Goal: Feedback & Contribution: Submit feedback/report problem

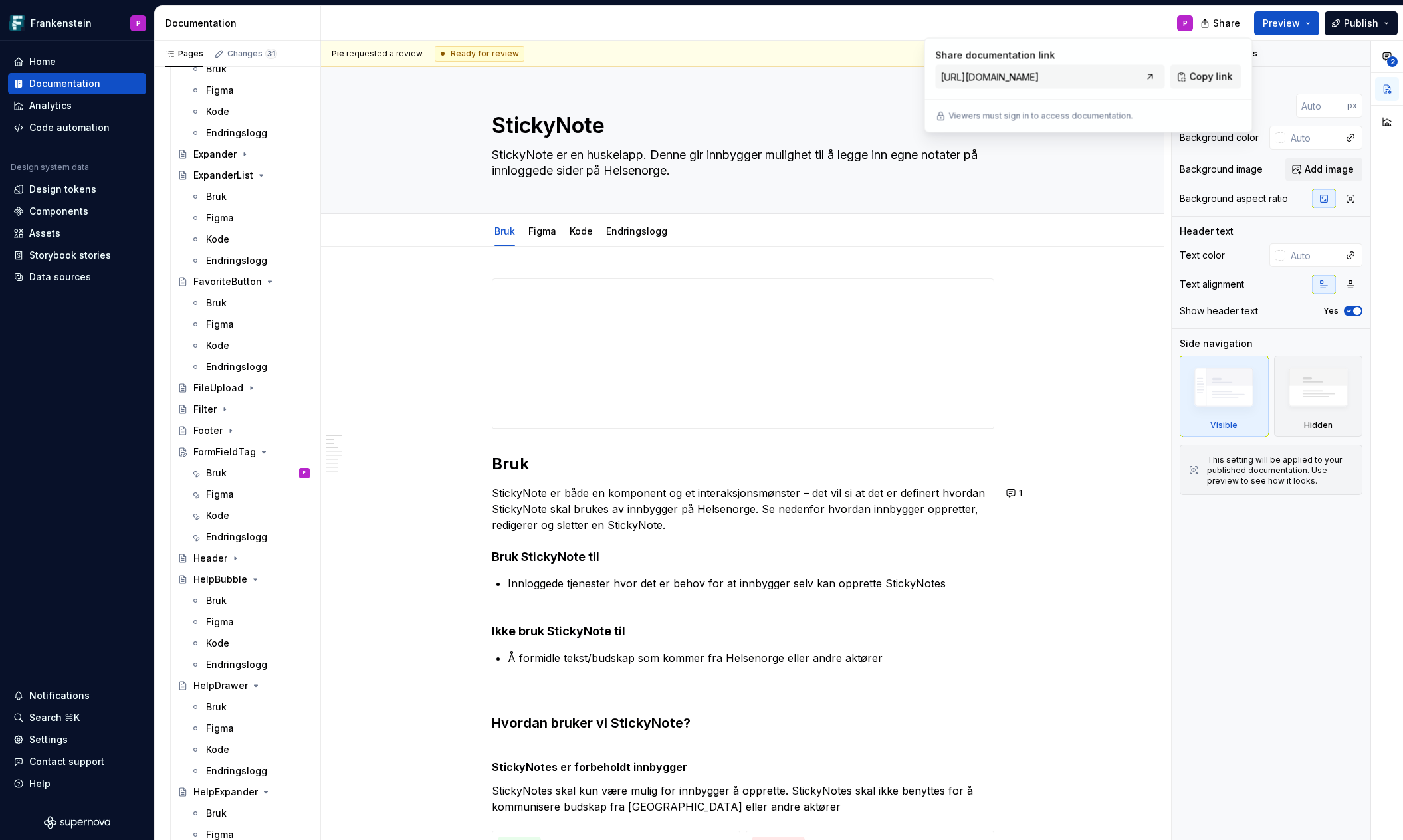
scroll to position [1904, 0]
click at [213, 502] on div "Figma" at bounding box center [219, 499] width 28 height 13
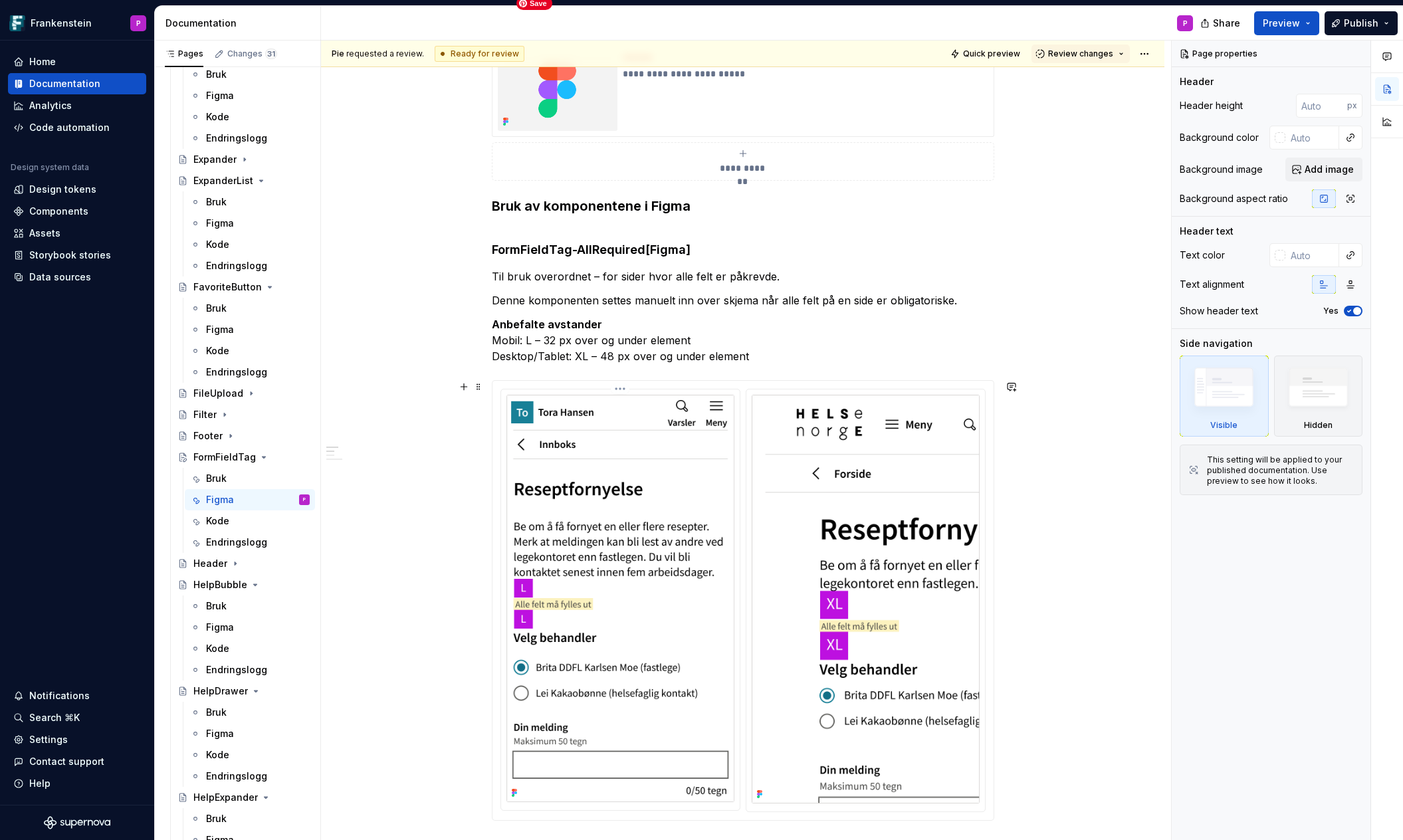
scroll to position [229, 0]
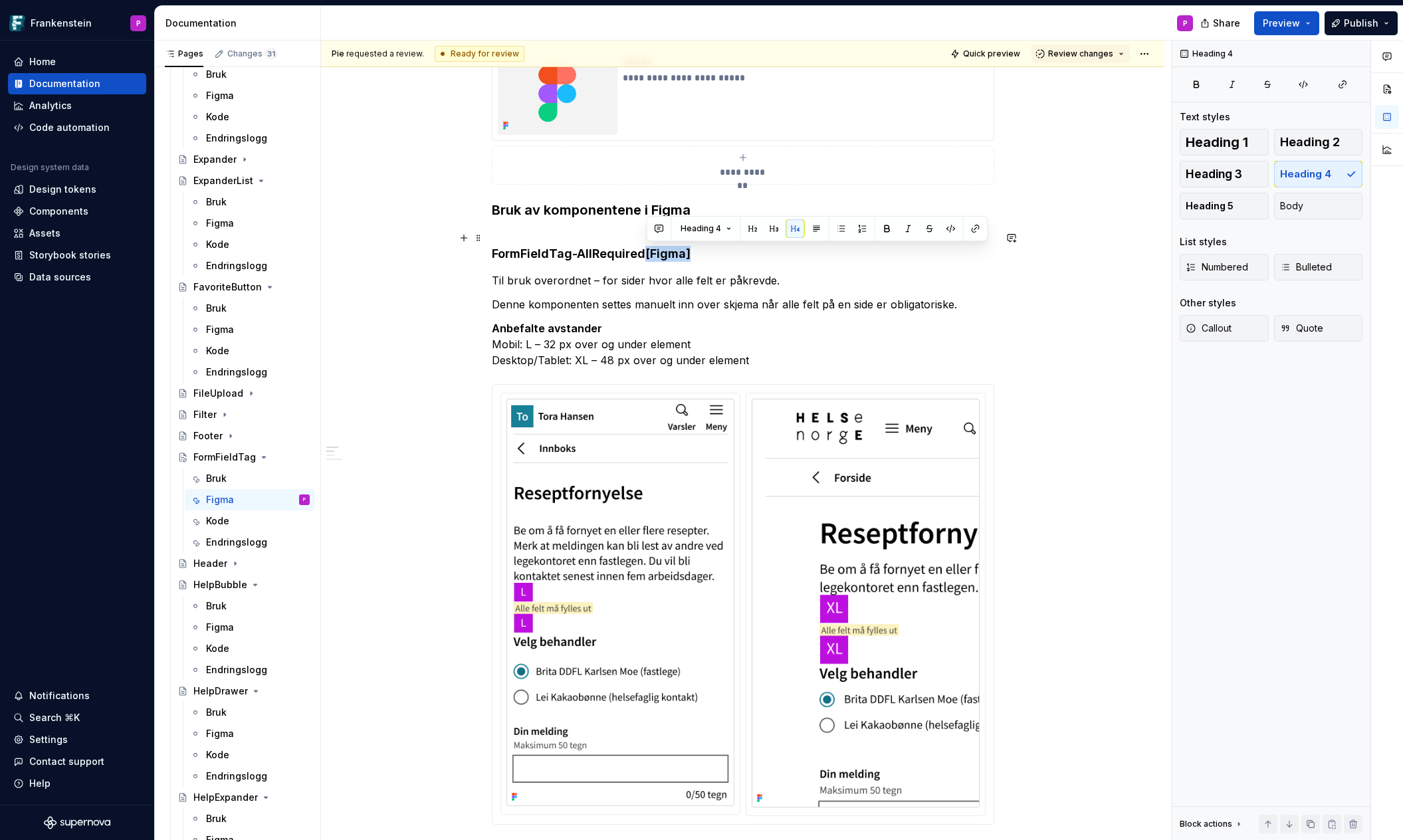
drag, startPoint x: 646, startPoint y: 253, endPoint x: 693, endPoint y: 253, distance: 47.0
click at [693, 253] on h4 "FormFieldTag-AllRequired [Figma]" at bounding box center [743, 245] width 503 height 32
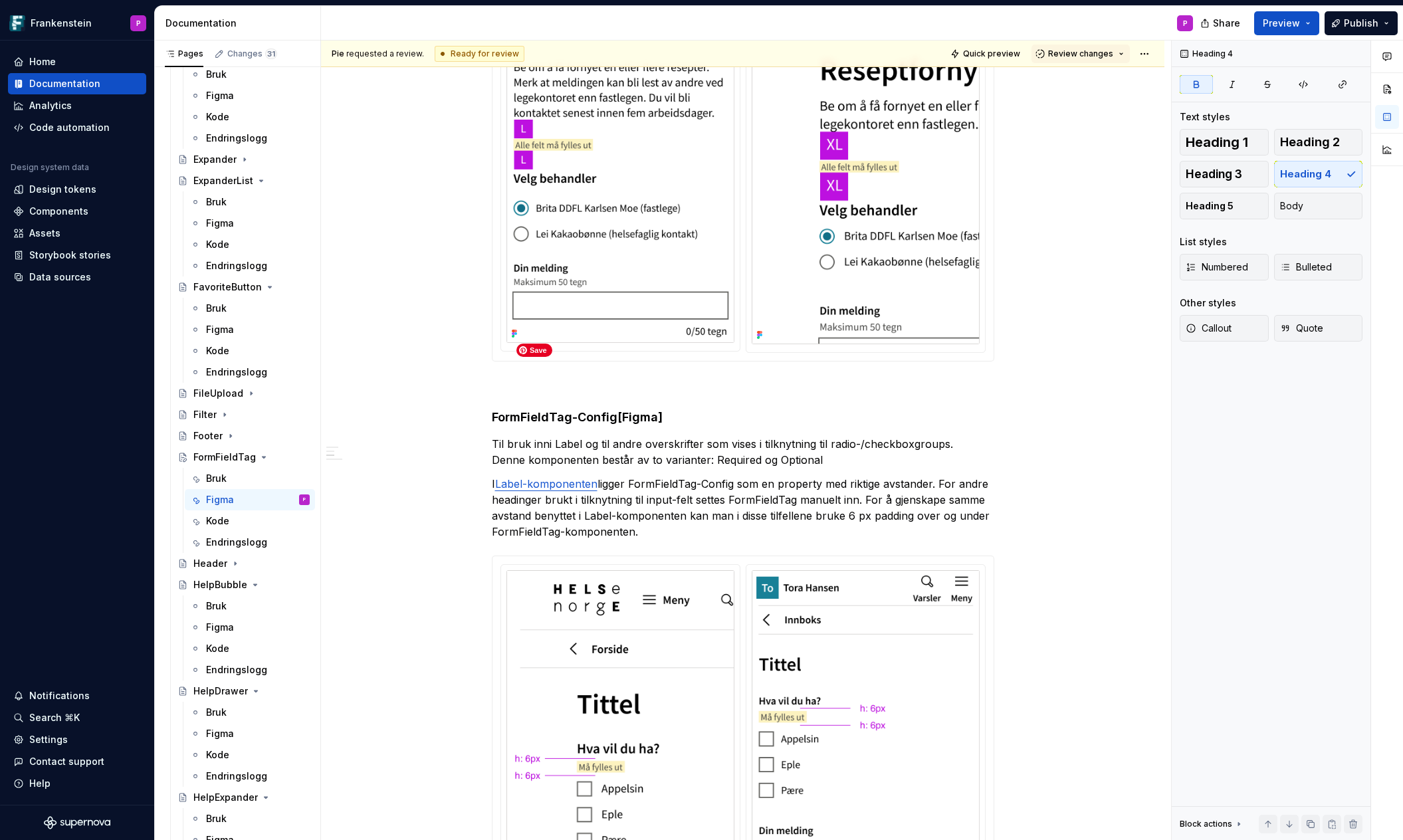
scroll to position [701, 0]
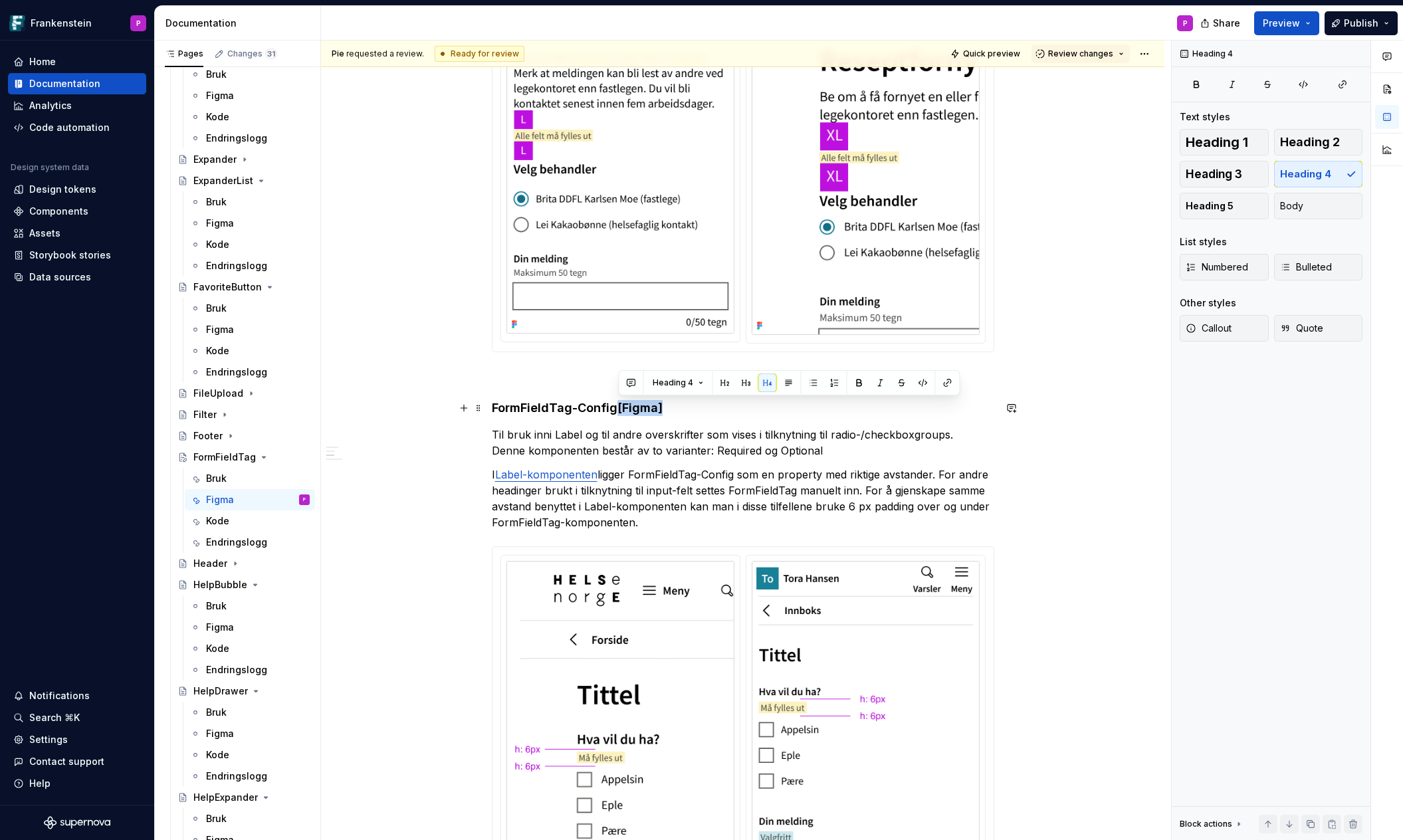
drag, startPoint x: 619, startPoint y: 407, endPoint x: 674, endPoint y: 412, distance: 55.2
click at [674, 414] on h4 "FormFieldTag-Config [Figma]" at bounding box center [743, 408] width 503 height 16
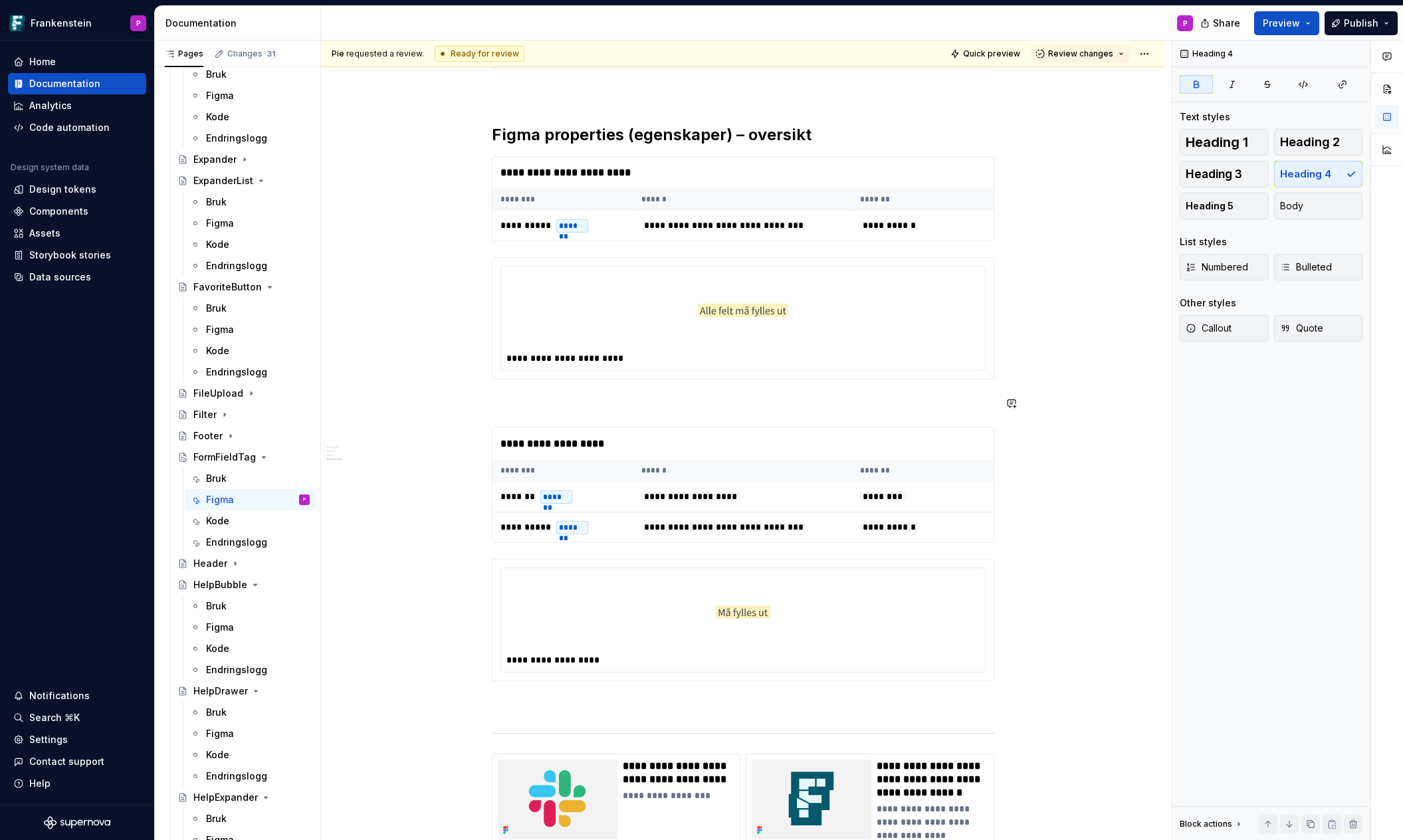
scroll to position [1580, 0]
click at [691, 622] on div at bounding box center [743, 611] width 473 height 77
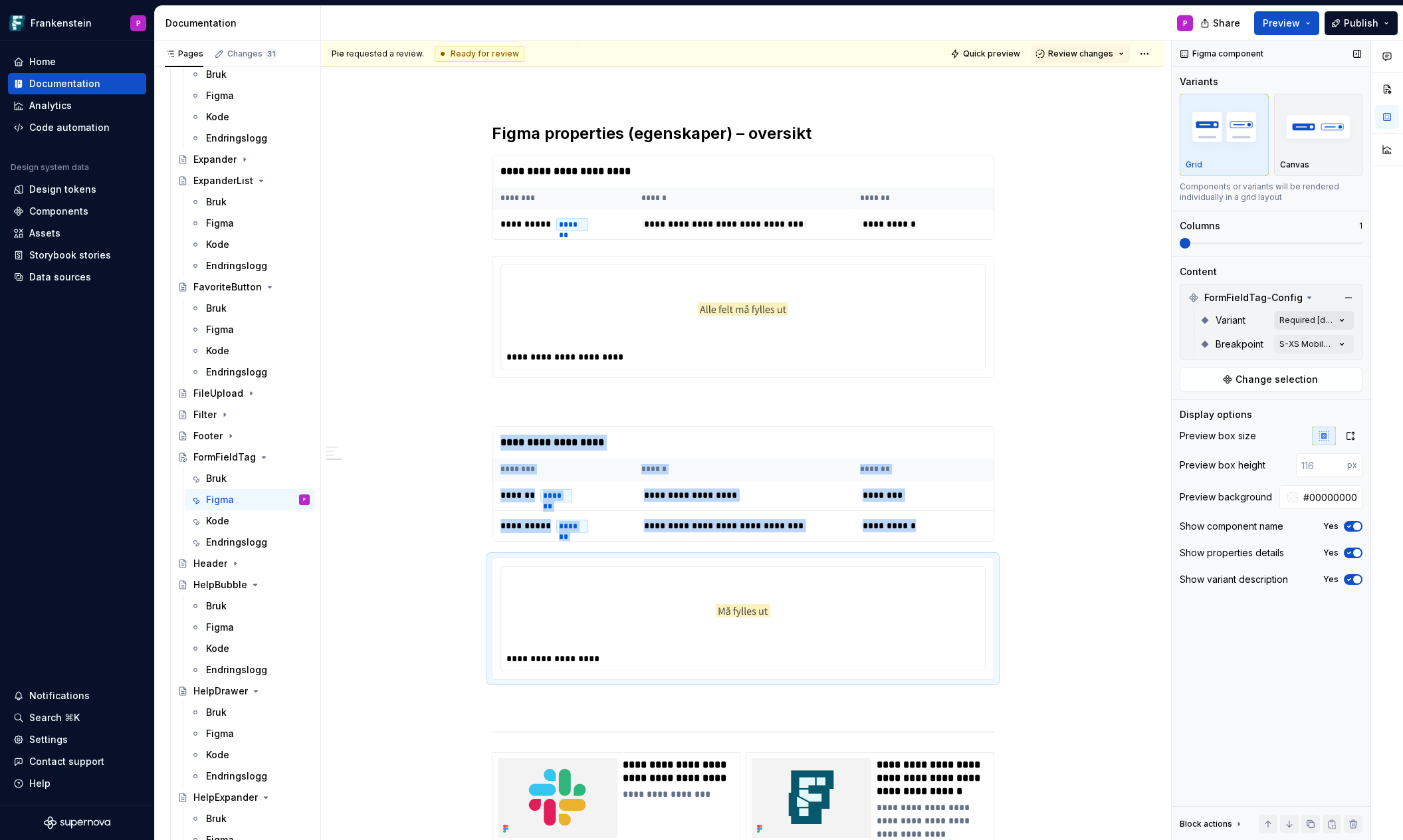
click at [1344, 318] on div "Comments Open comments No comments yet Select ‘Comment’ from the block context …" at bounding box center [1287, 440] width 232 height 800
click at [1336, 343] on icon "button" at bounding box center [1332, 343] width 10 height 8
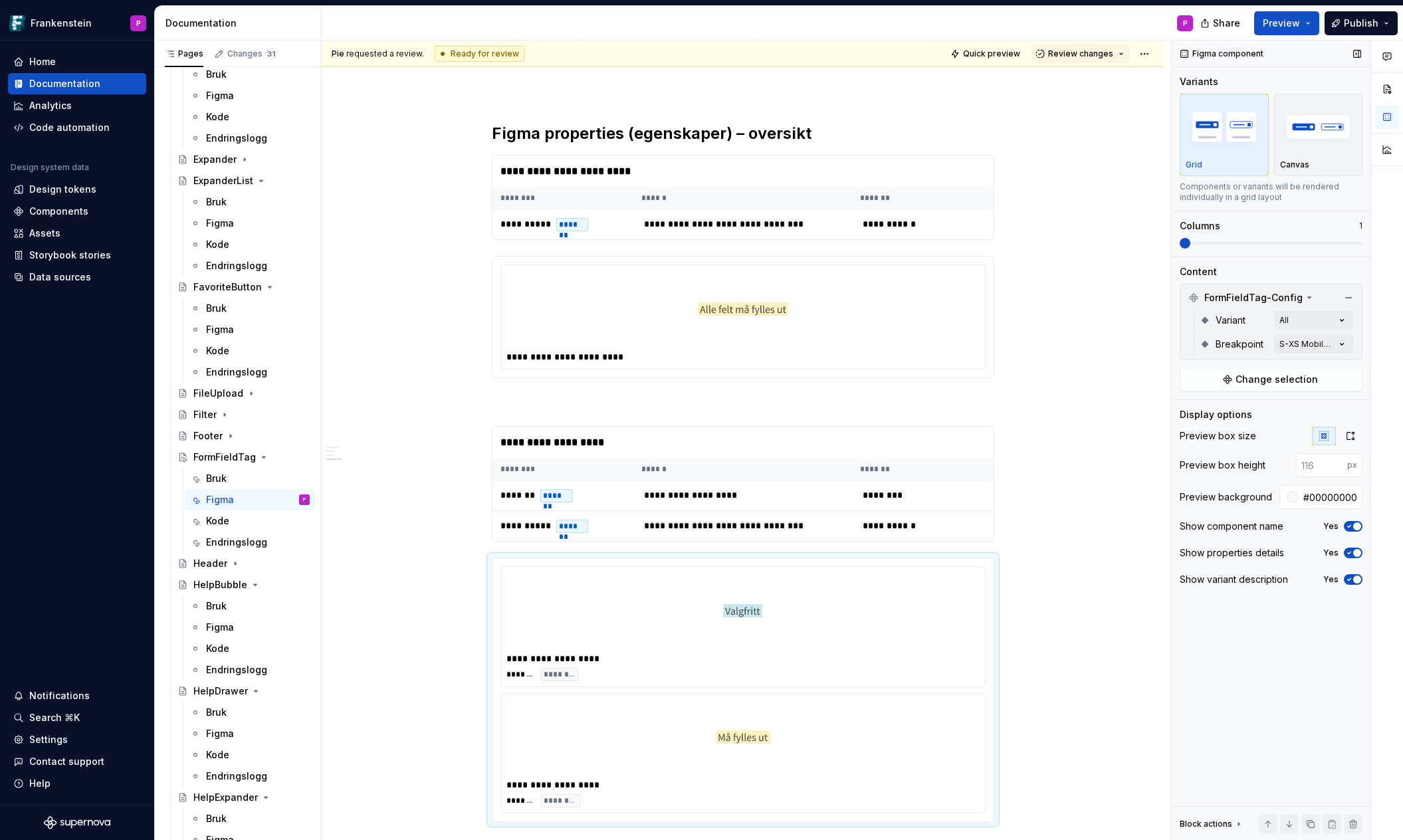
drag, startPoint x: 1187, startPoint y: 243, endPoint x: 1228, endPoint y: 242, distance: 41.0
click at [1228, 243] on div "Comments Open comments No comments yet Select ‘Comment’ from the block context …" at bounding box center [1287, 440] width 232 height 800
click at [1228, 242] on span at bounding box center [1270, 243] width 182 height 3
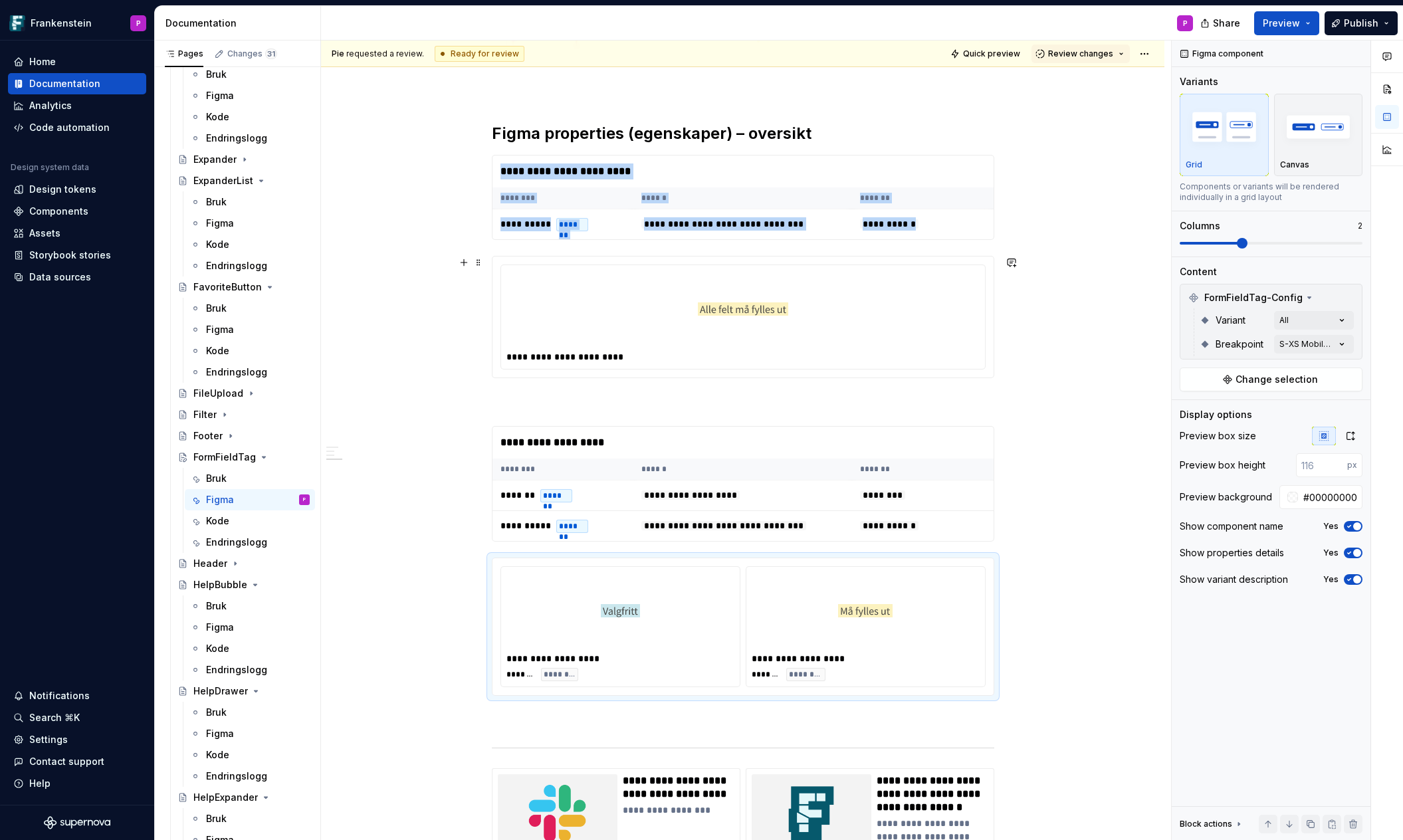
click at [913, 331] on div at bounding box center [743, 309] width 473 height 77
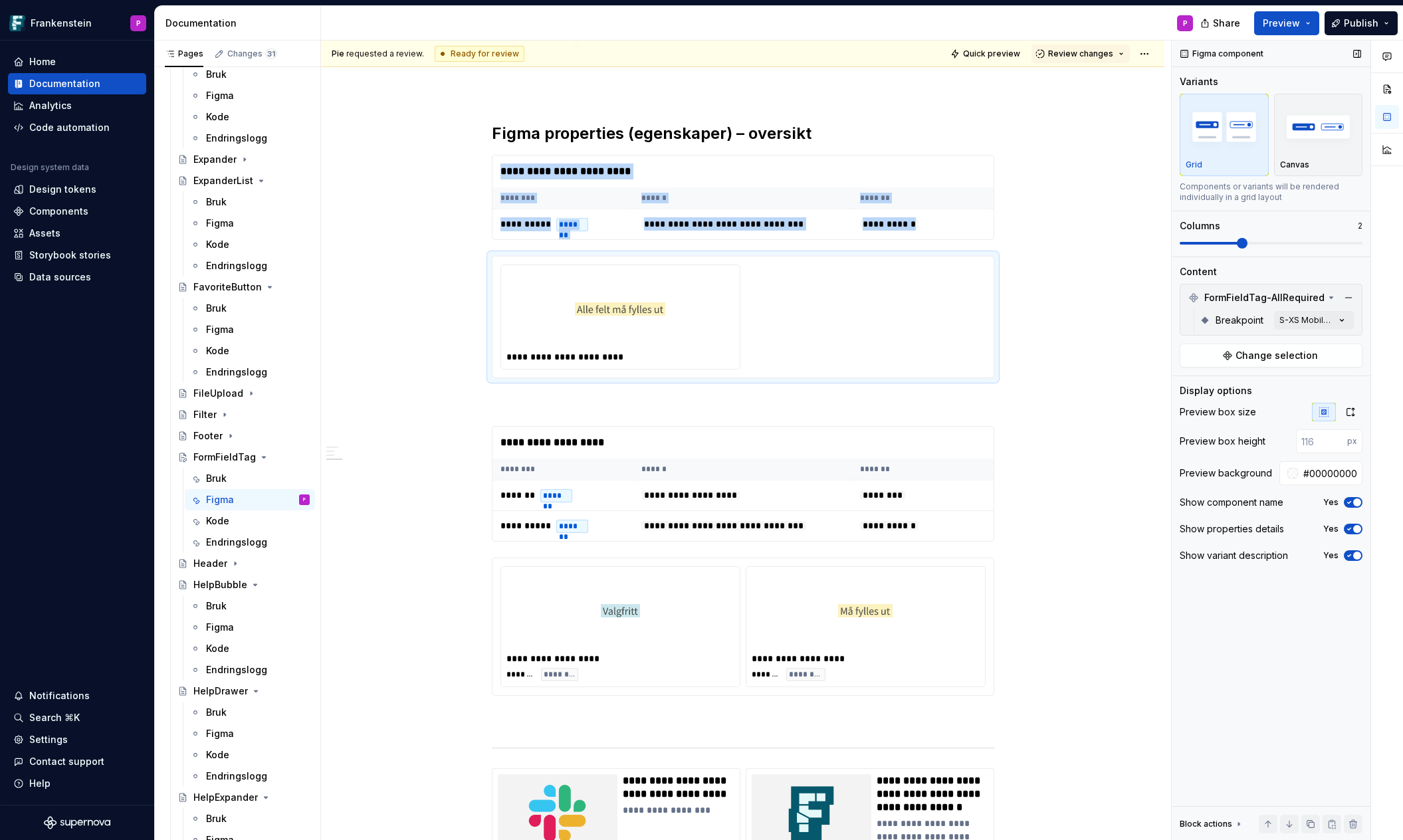
click at [1237, 240] on span at bounding box center [1242, 243] width 10 height 10
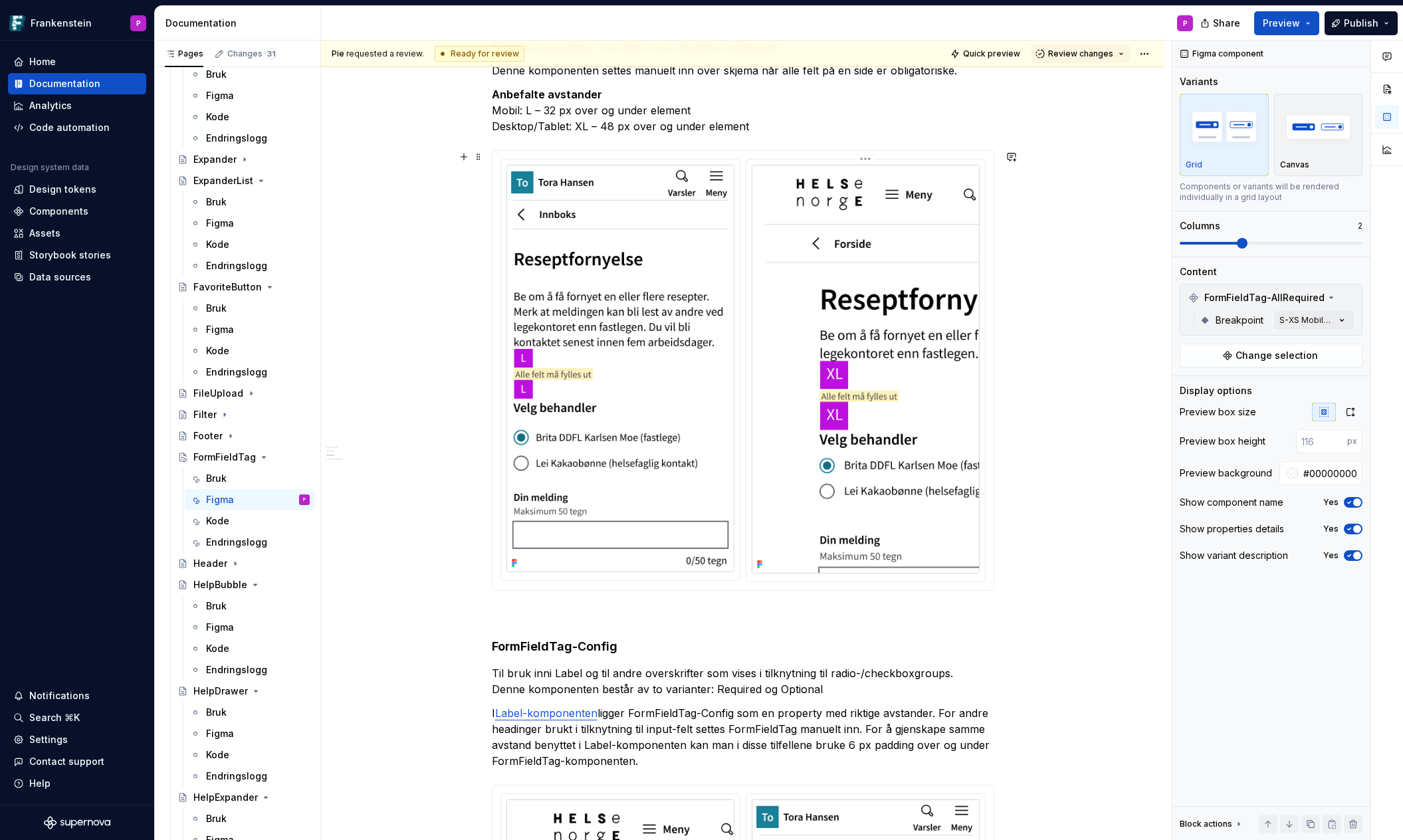
scroll to position [0, 0]
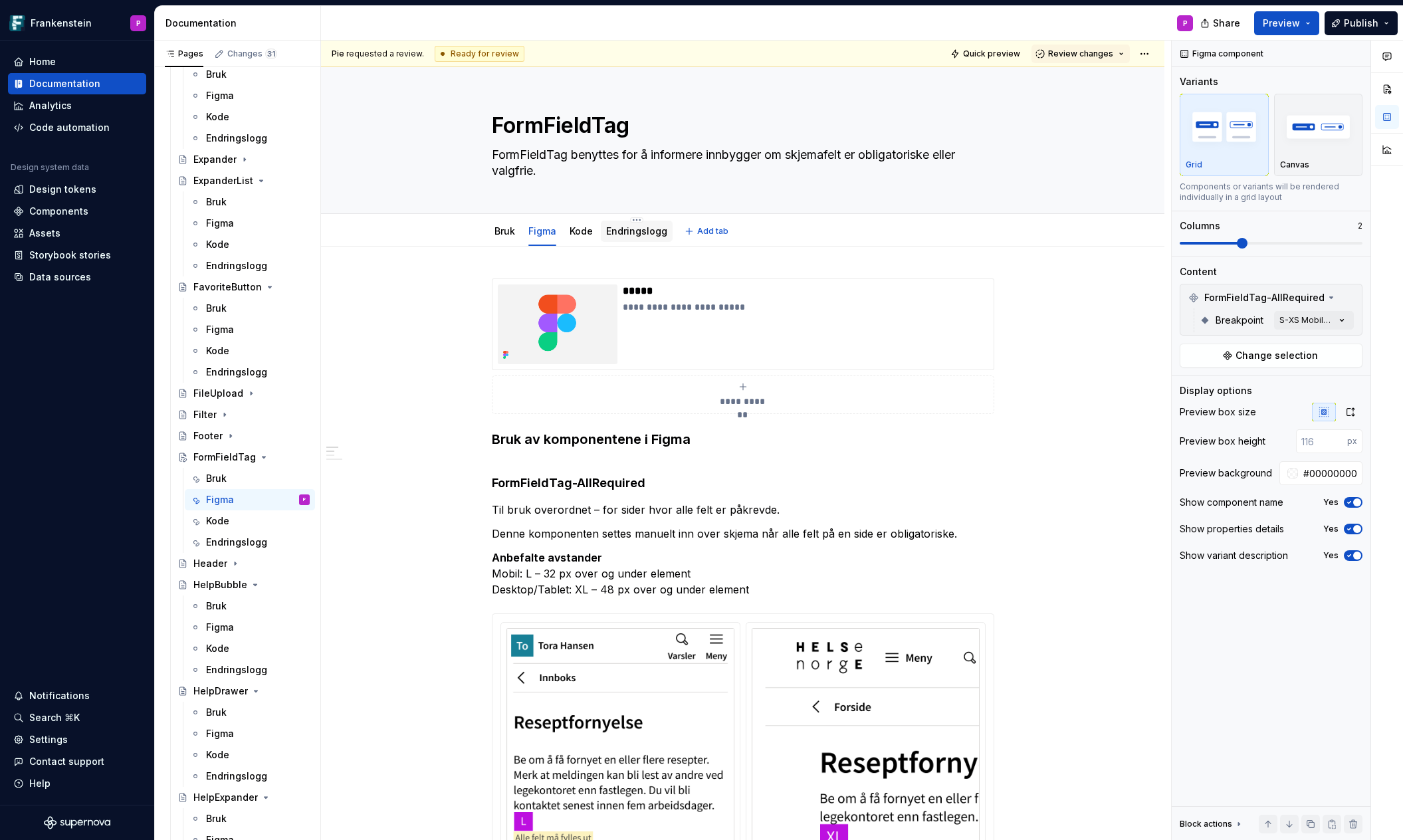
click at [644, 232] on link "Endringslogg" at bounding box center [636, 231] width 61 height 11
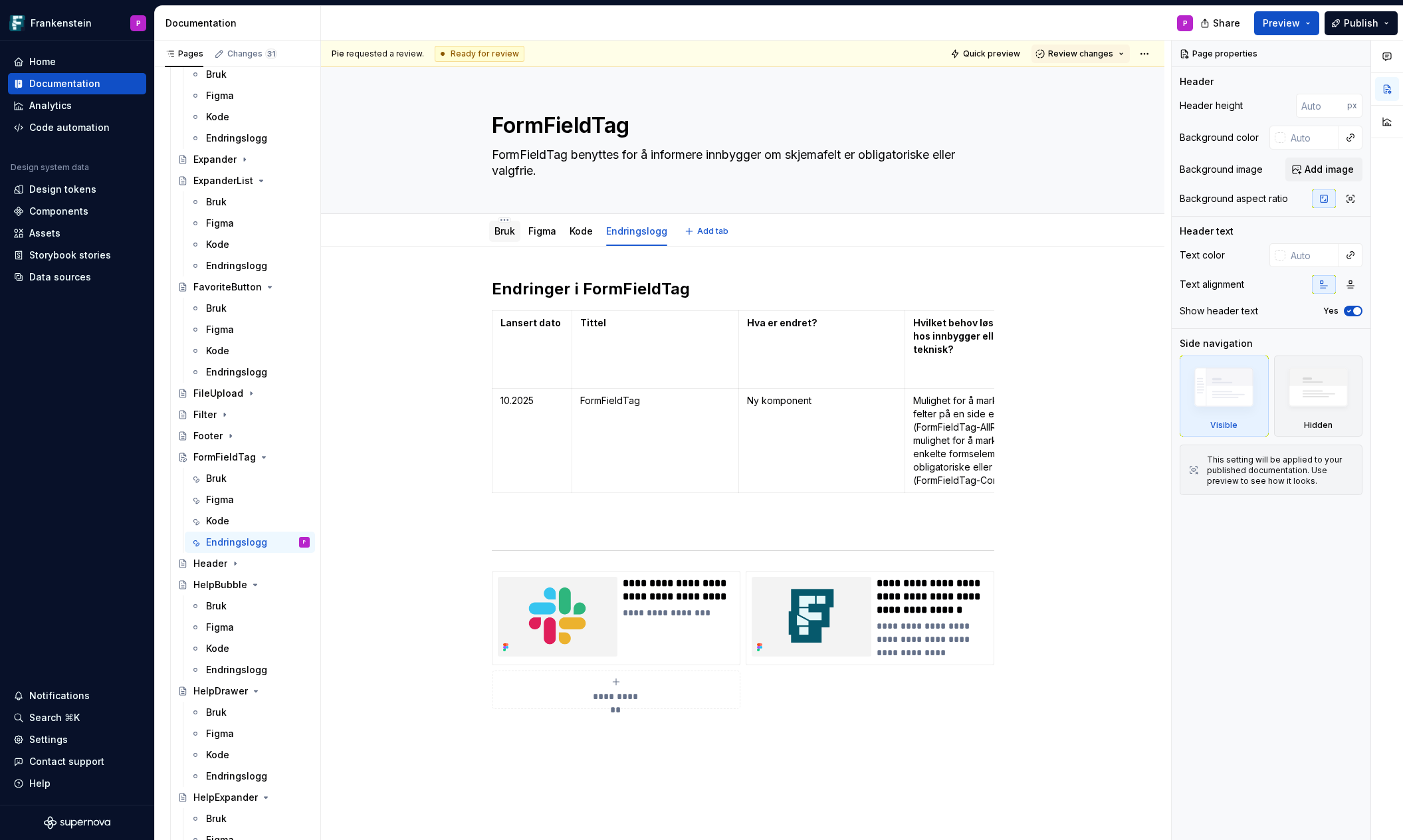
click at [509, 231] on link "Bruk" at bounding box center [504, 231] width 21 height 11
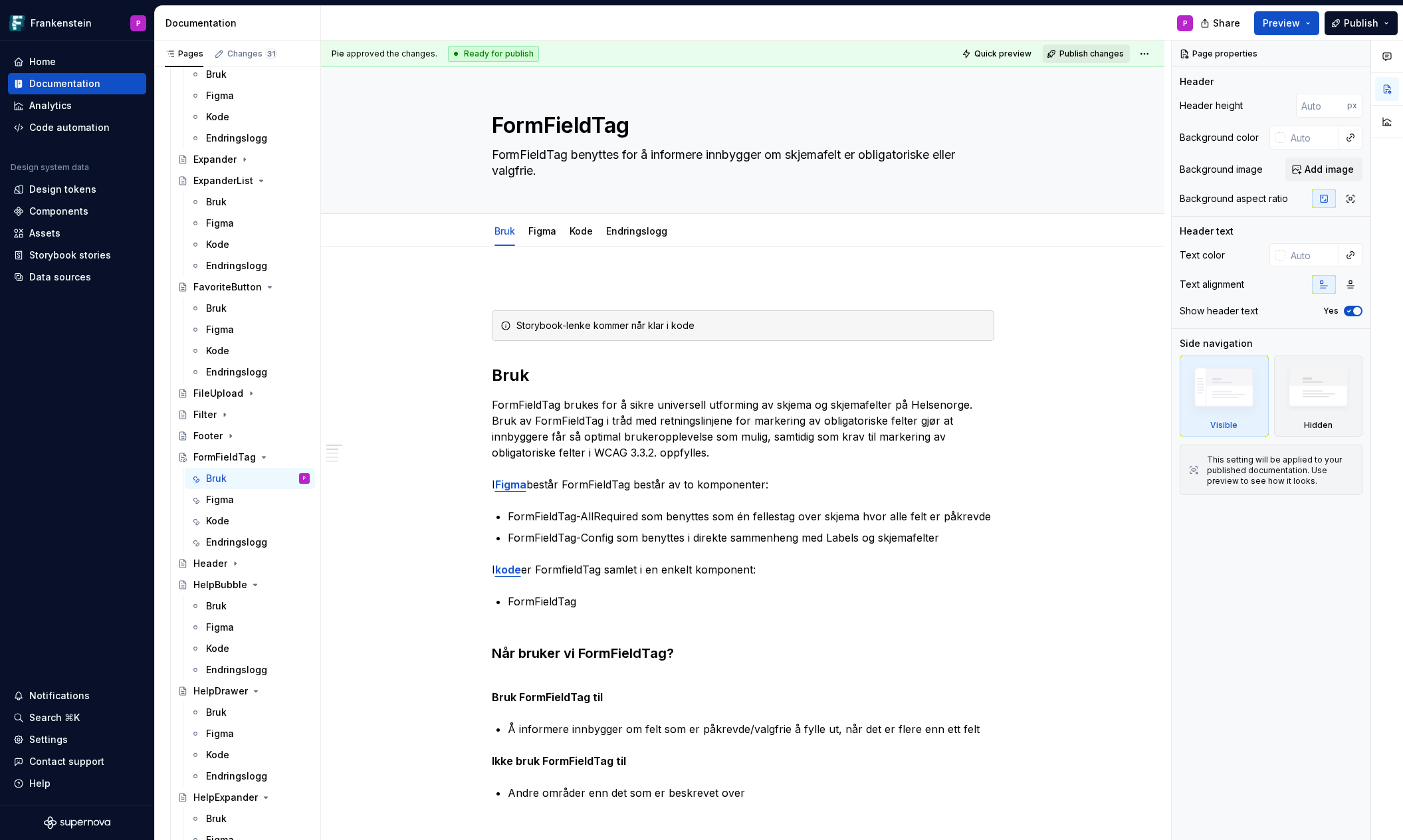
click at [1103, 55] on span "Publish changes" at bounding box center [1091, 53] width 65 height 10
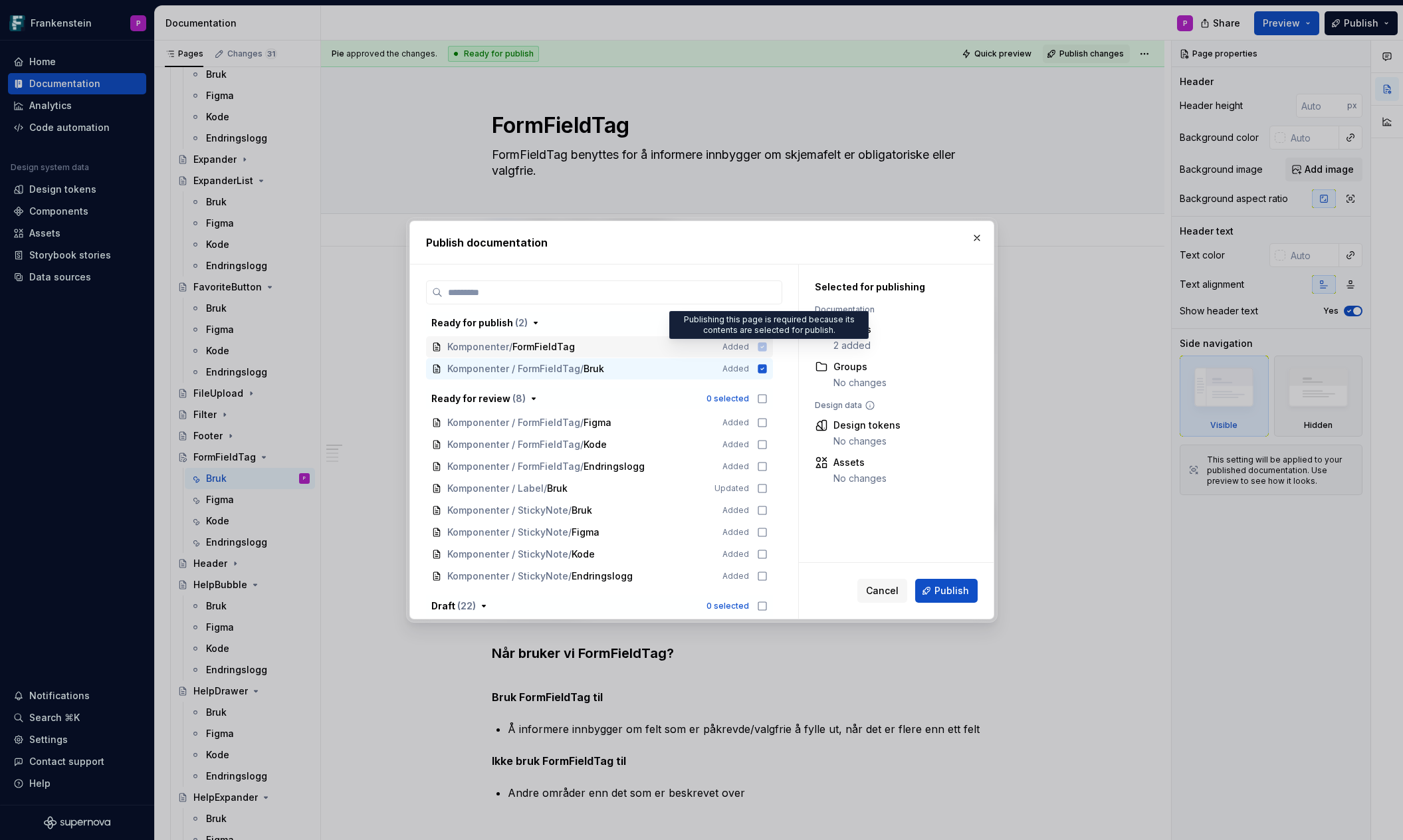
click at [766, 349] on icon at bounding box center [762, 347] width 9 height 9
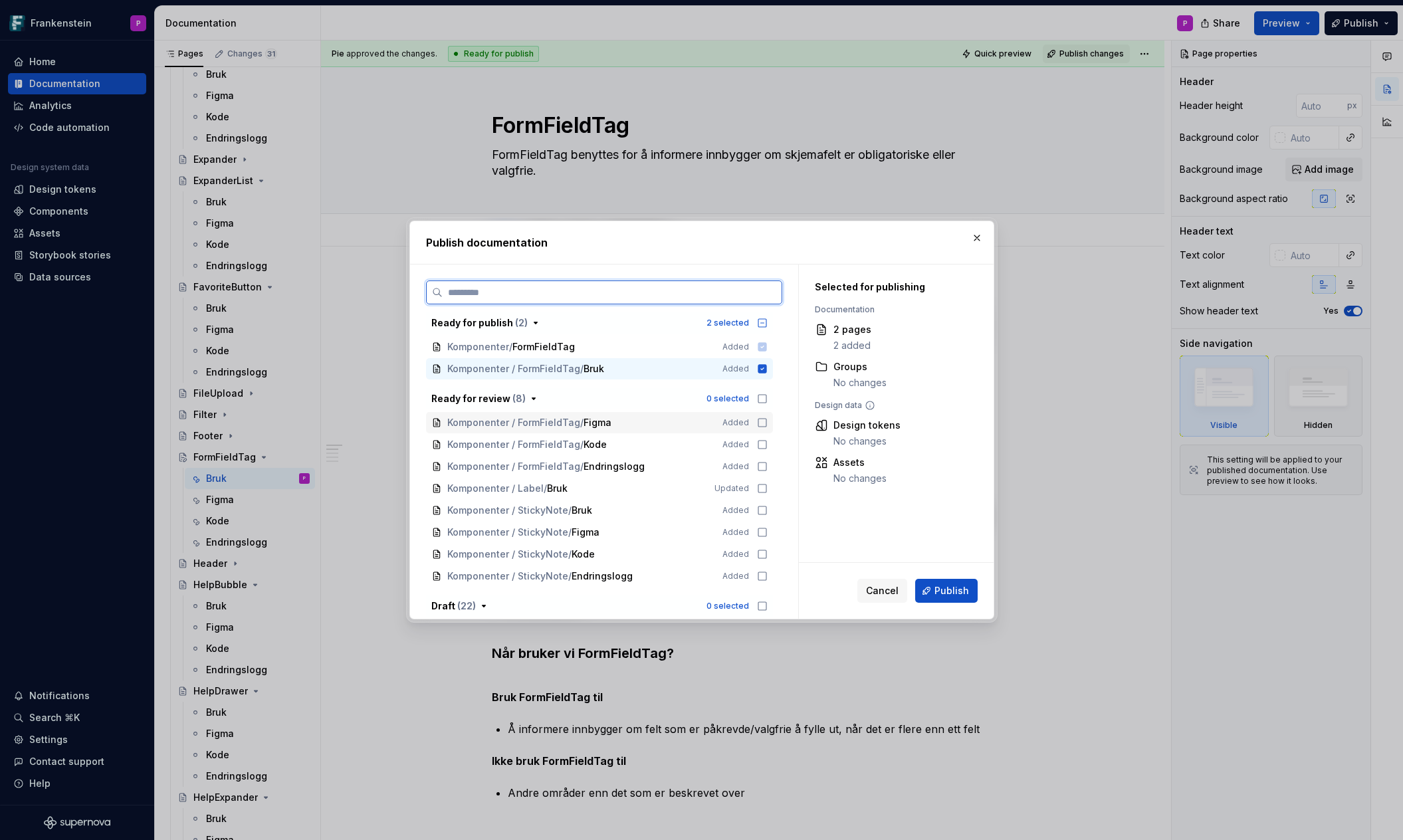
click at [768, 424] on icon at bounding box center [762, 423] width 10 height 10
click at [767, 444] on icon at bounding box center [762, 444] width 10 height 10
click at [768, 471] on icon at bounding box center [762, 466] width 10 height 10
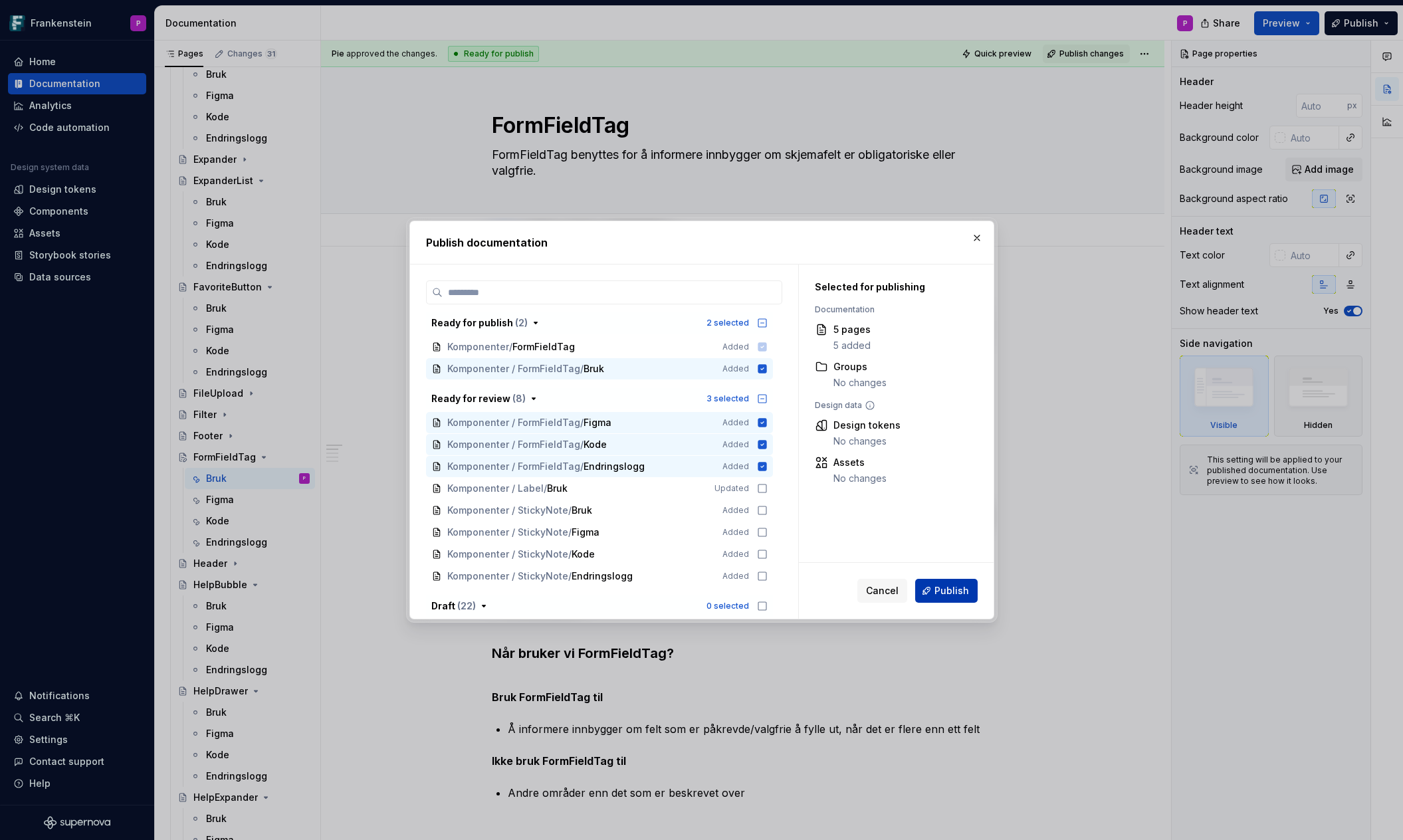
click at [954, 590] on span "Publish" at bounding box center [951, 590] width 34 height 13
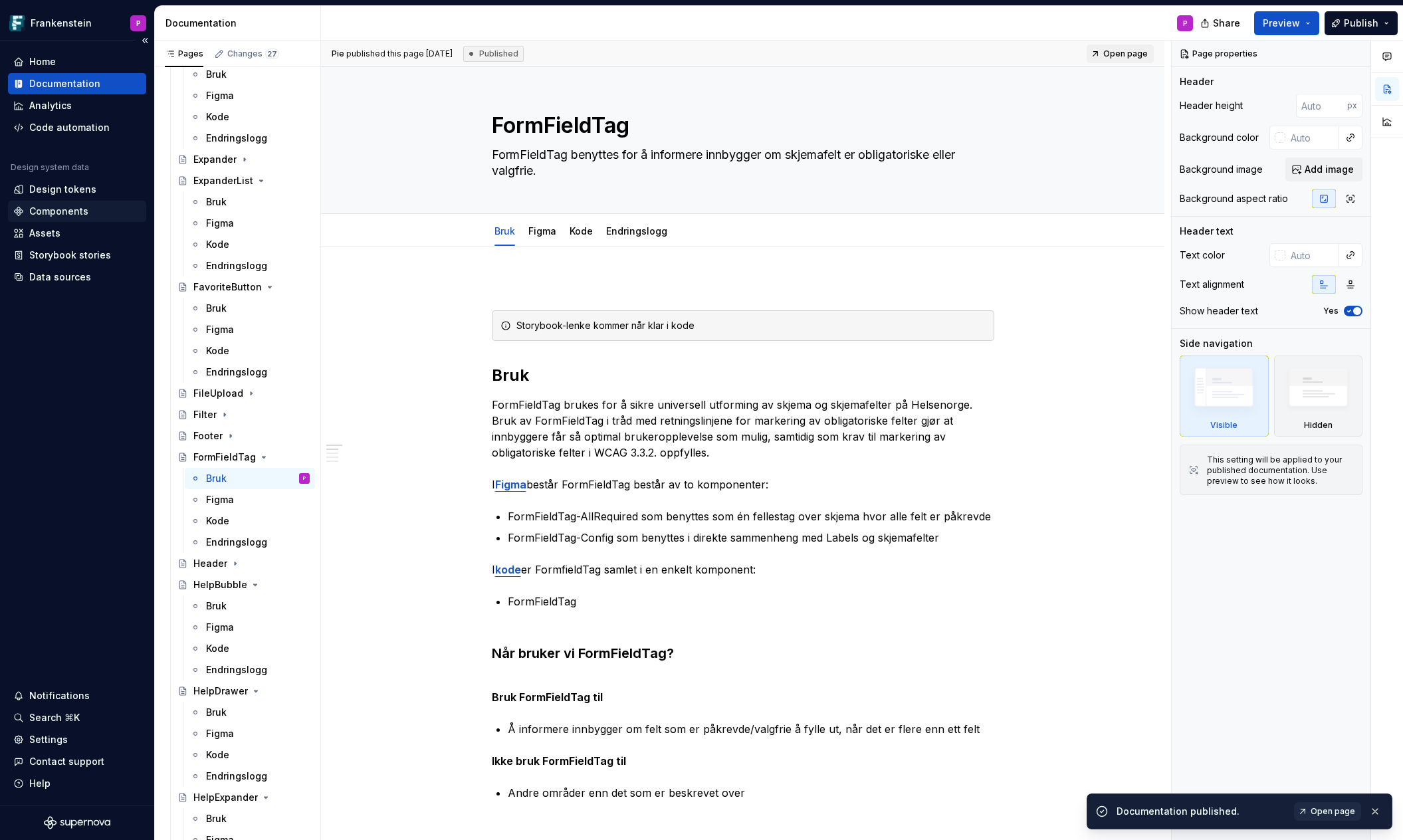
click at [58, 211] on div "Components" at bounding box center [59, 211] width 59 height 13
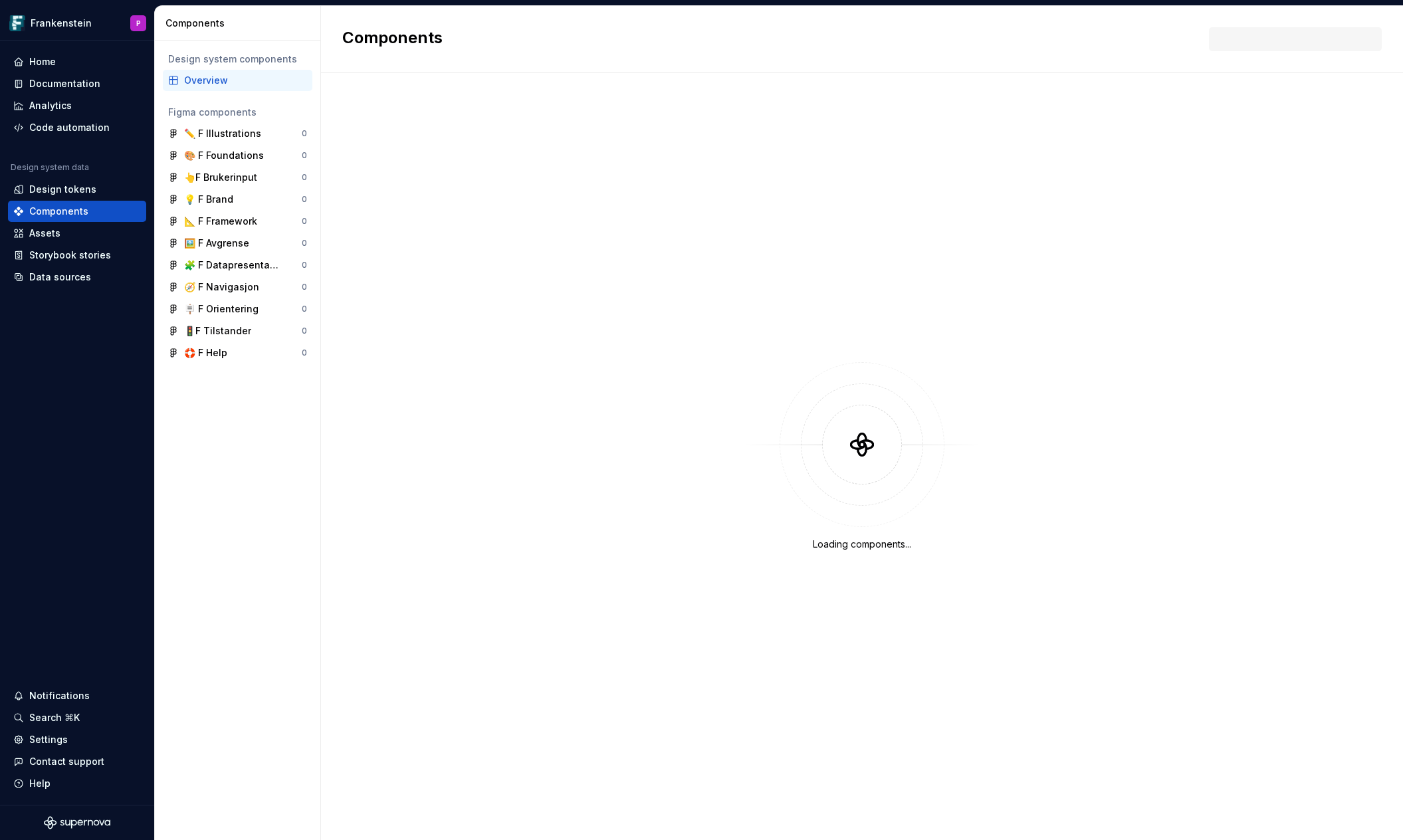
click at [222, 77] on div "Overview" at bounding box center [245, 80] width 123 height 13
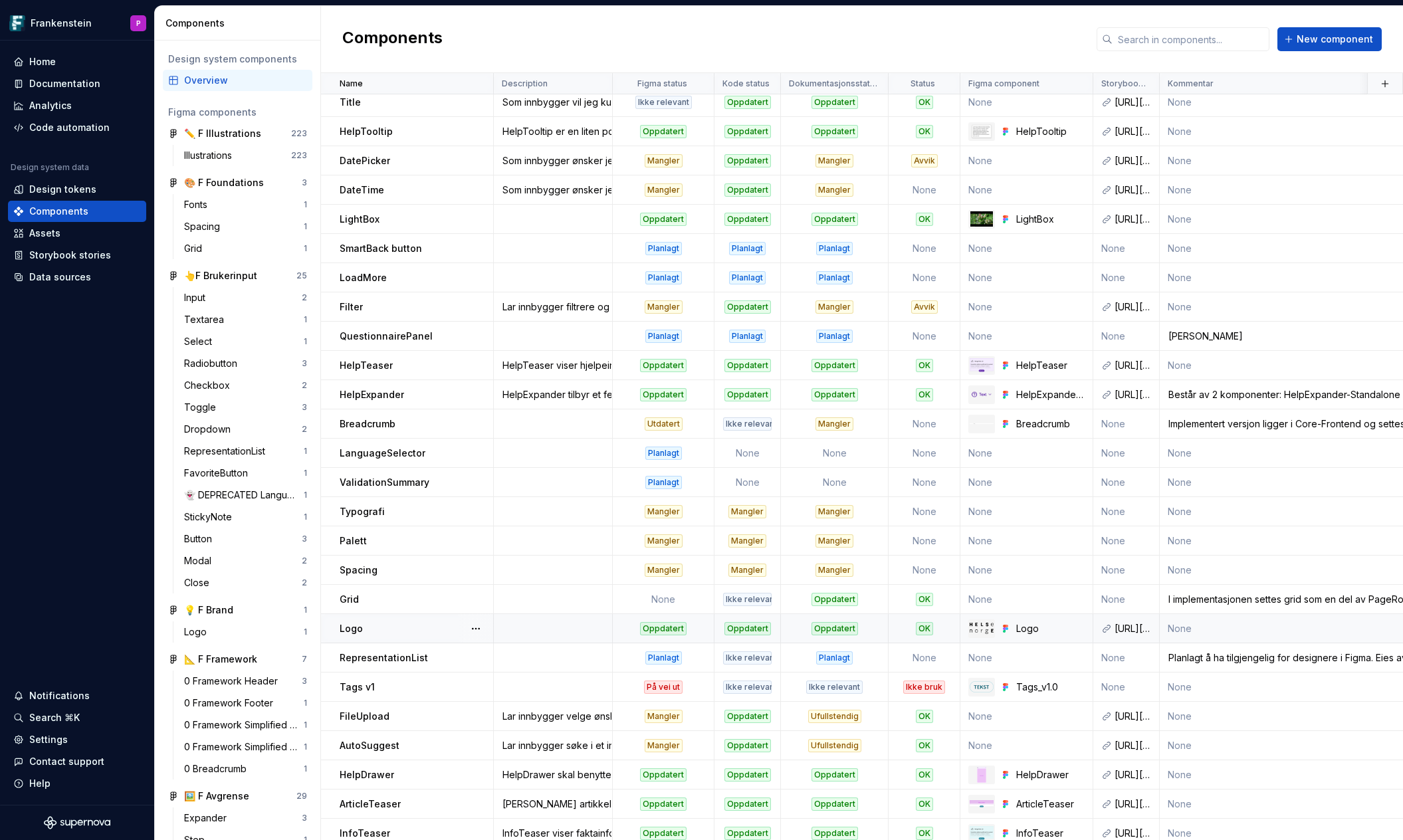
scroll to position [1827, 0]
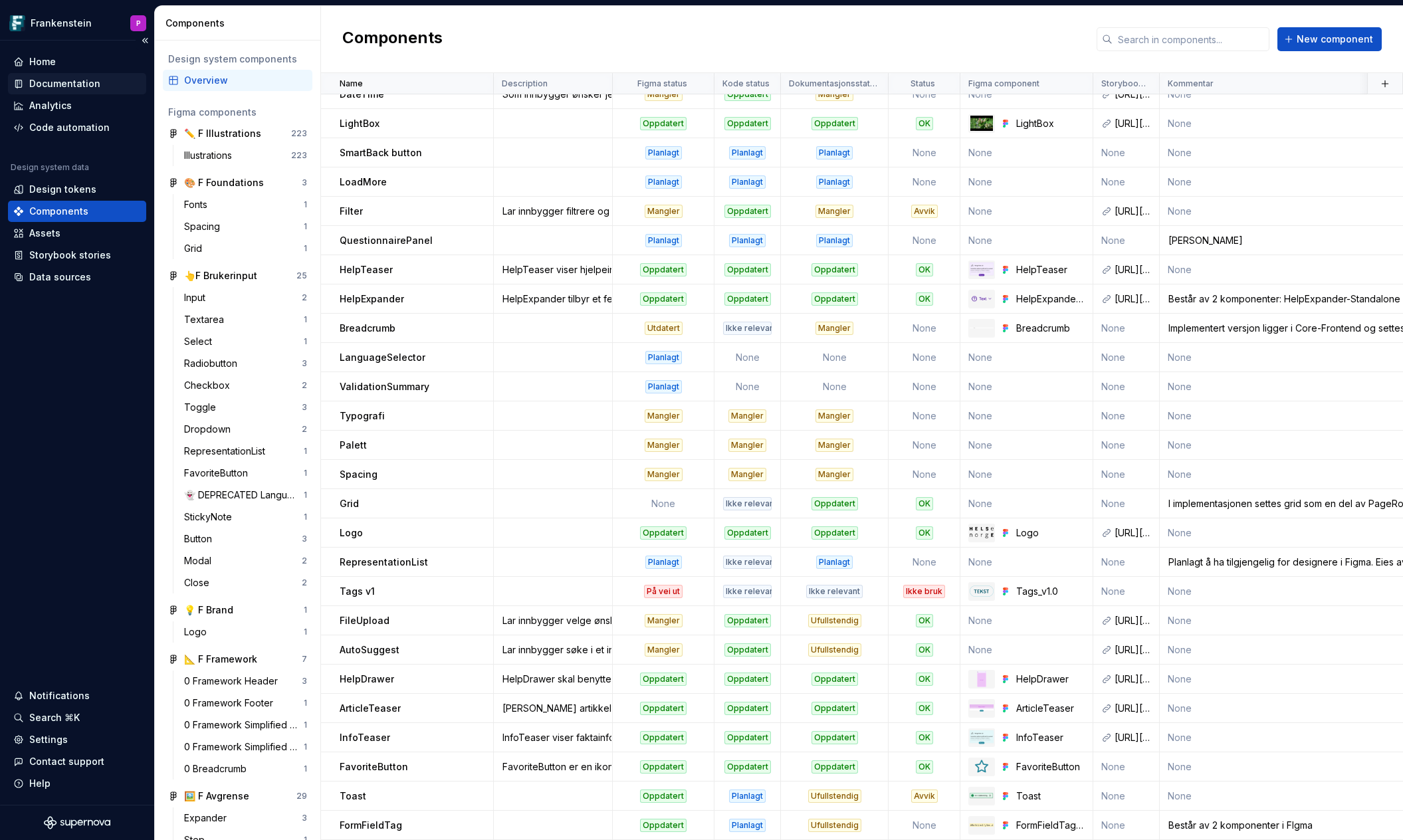
click at [61, 82] on div "Documentation" at bounding box center [65, 83] width 71 height 13
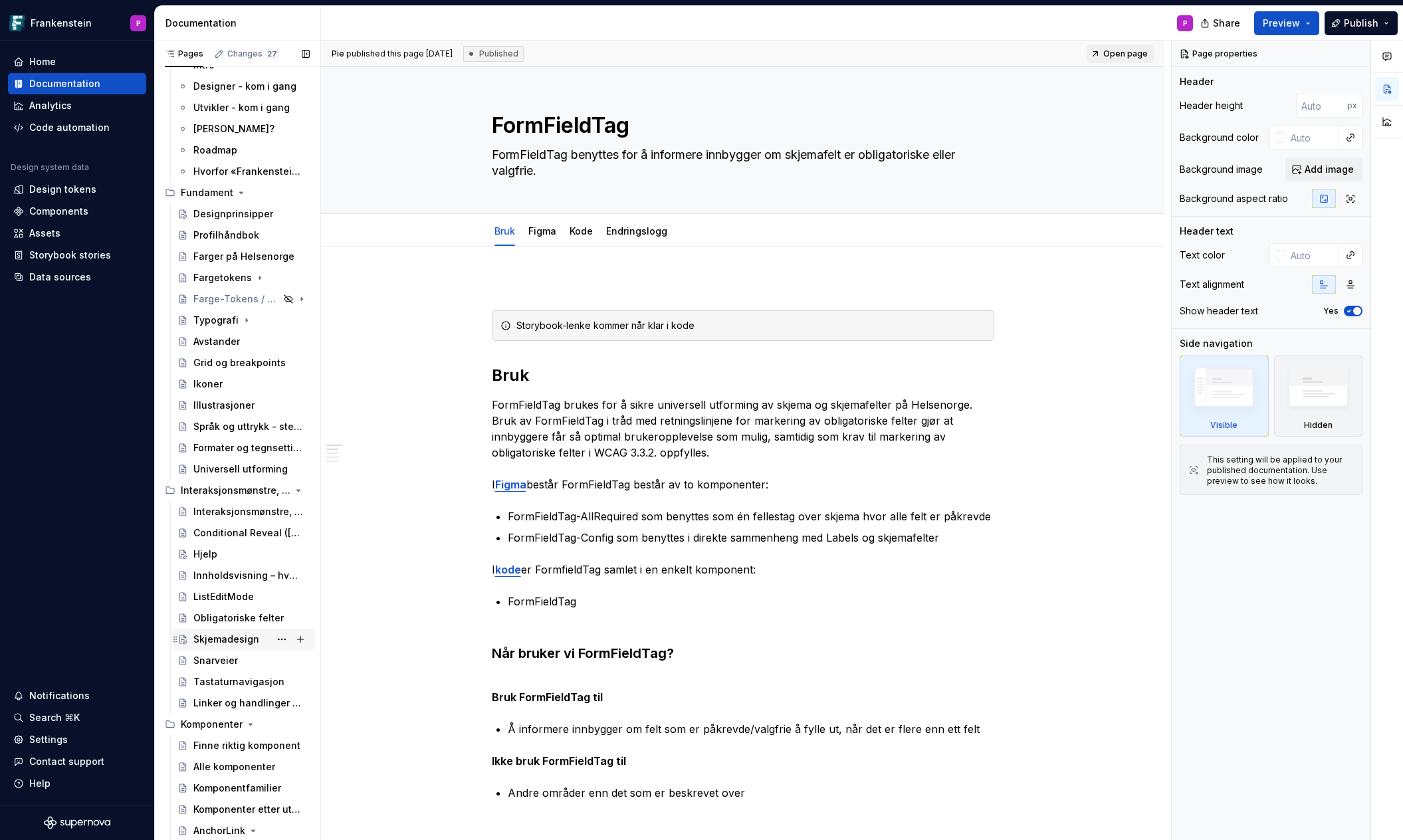
scroll to position [73, 0]
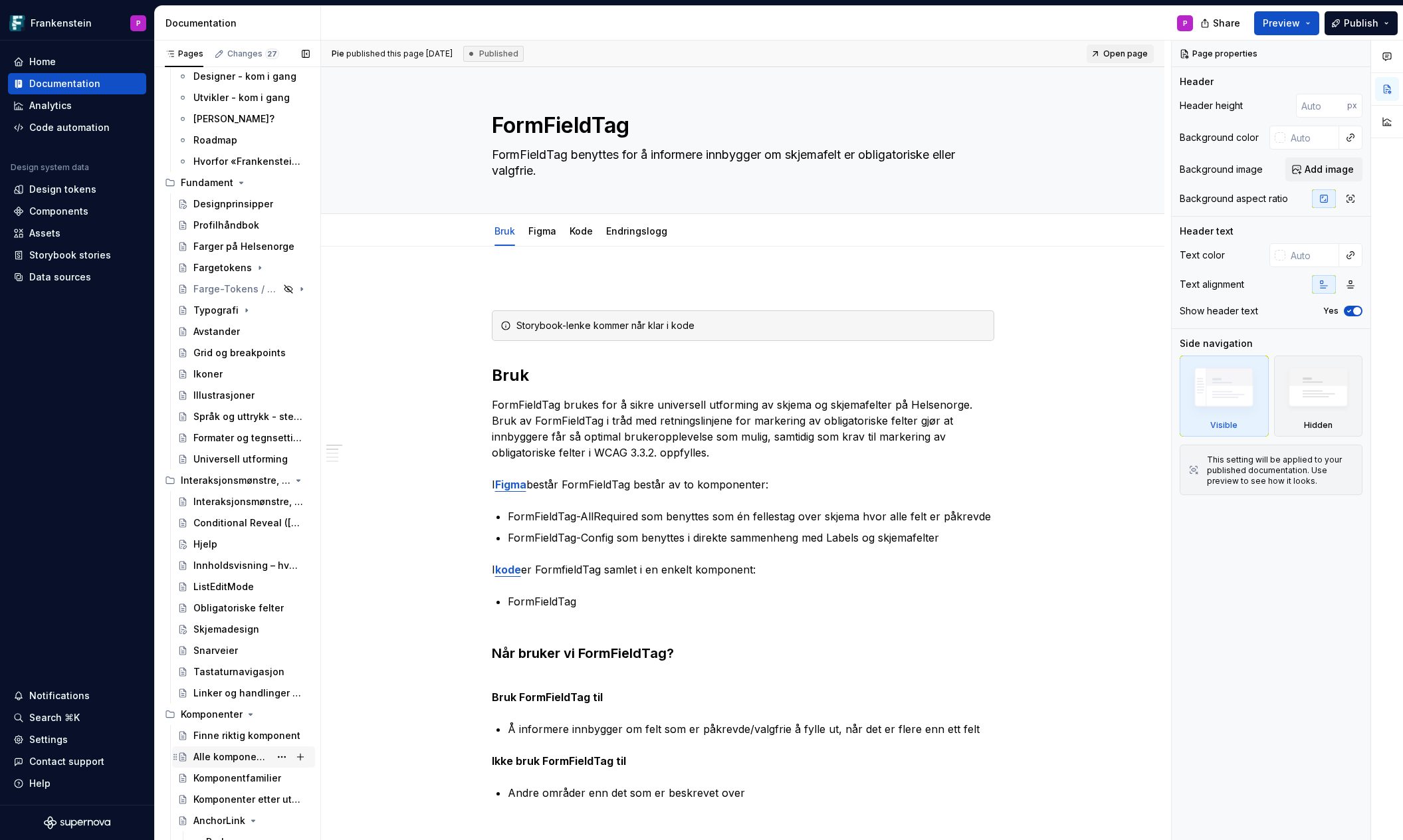
click at [225, 751] on div "Alle komponenter" at bounding box center [232, 757] width 77 height 13
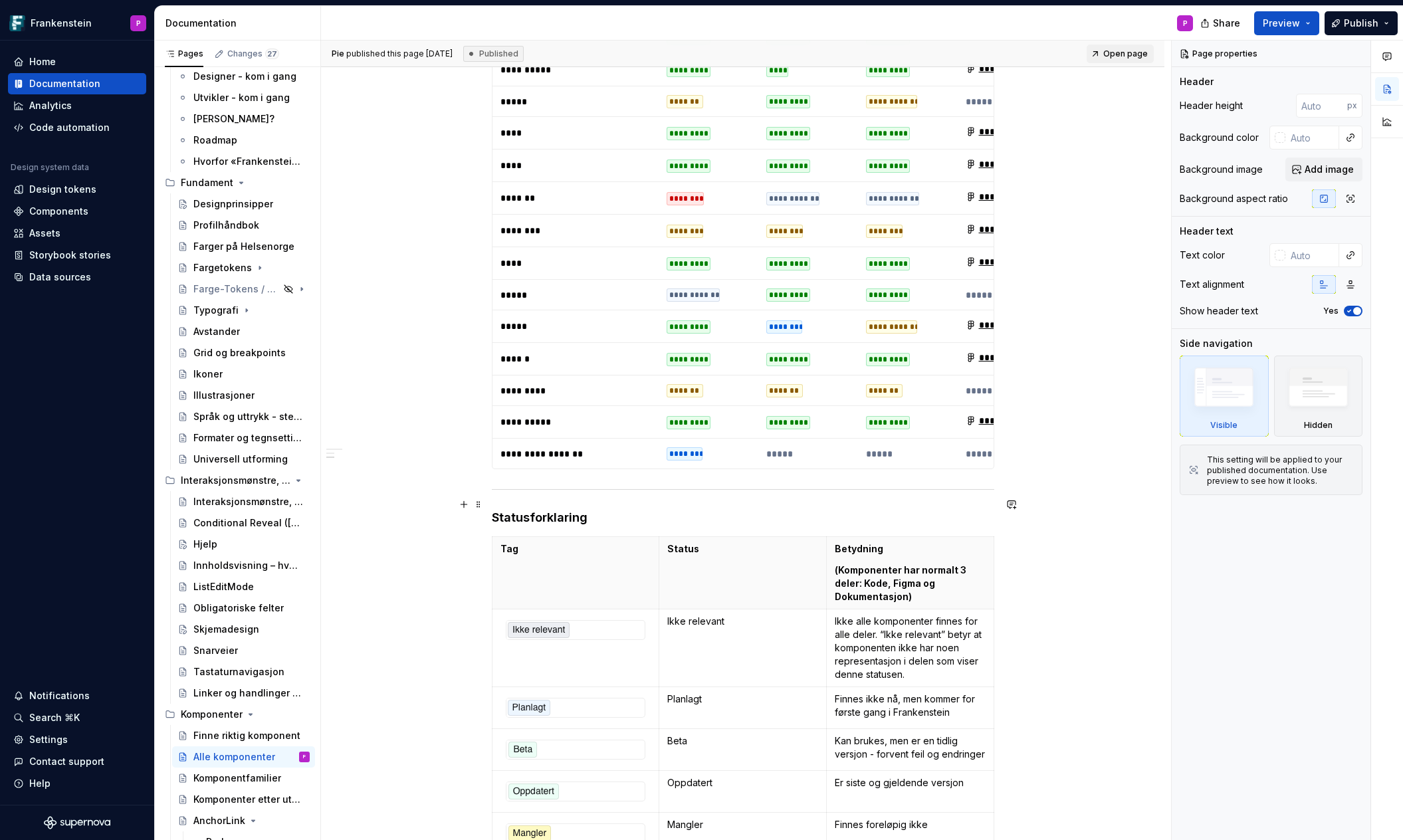
scroll to position [3004, 0]
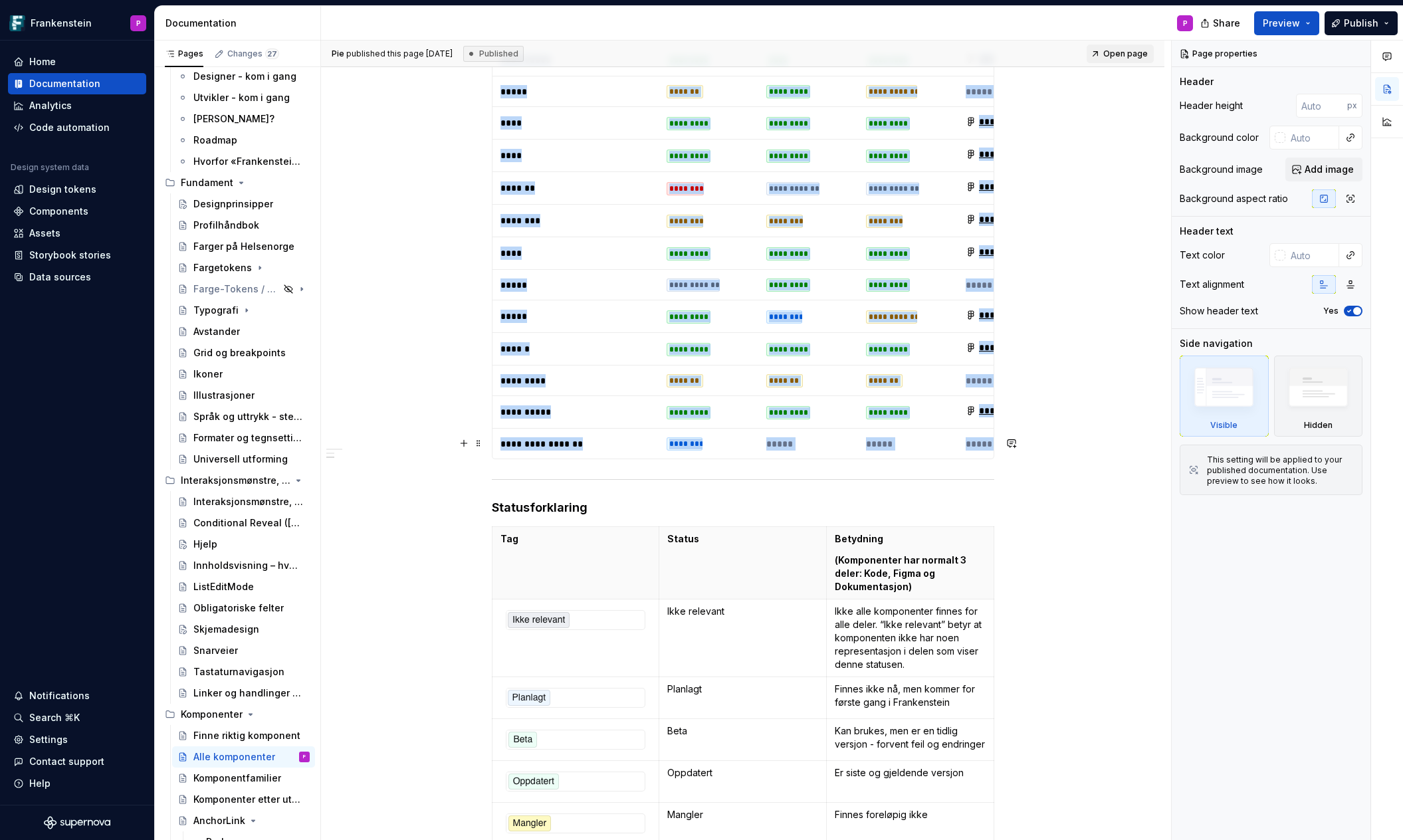
click at [495, 475] on div at bounding box center [743, 479] width 503 height 9
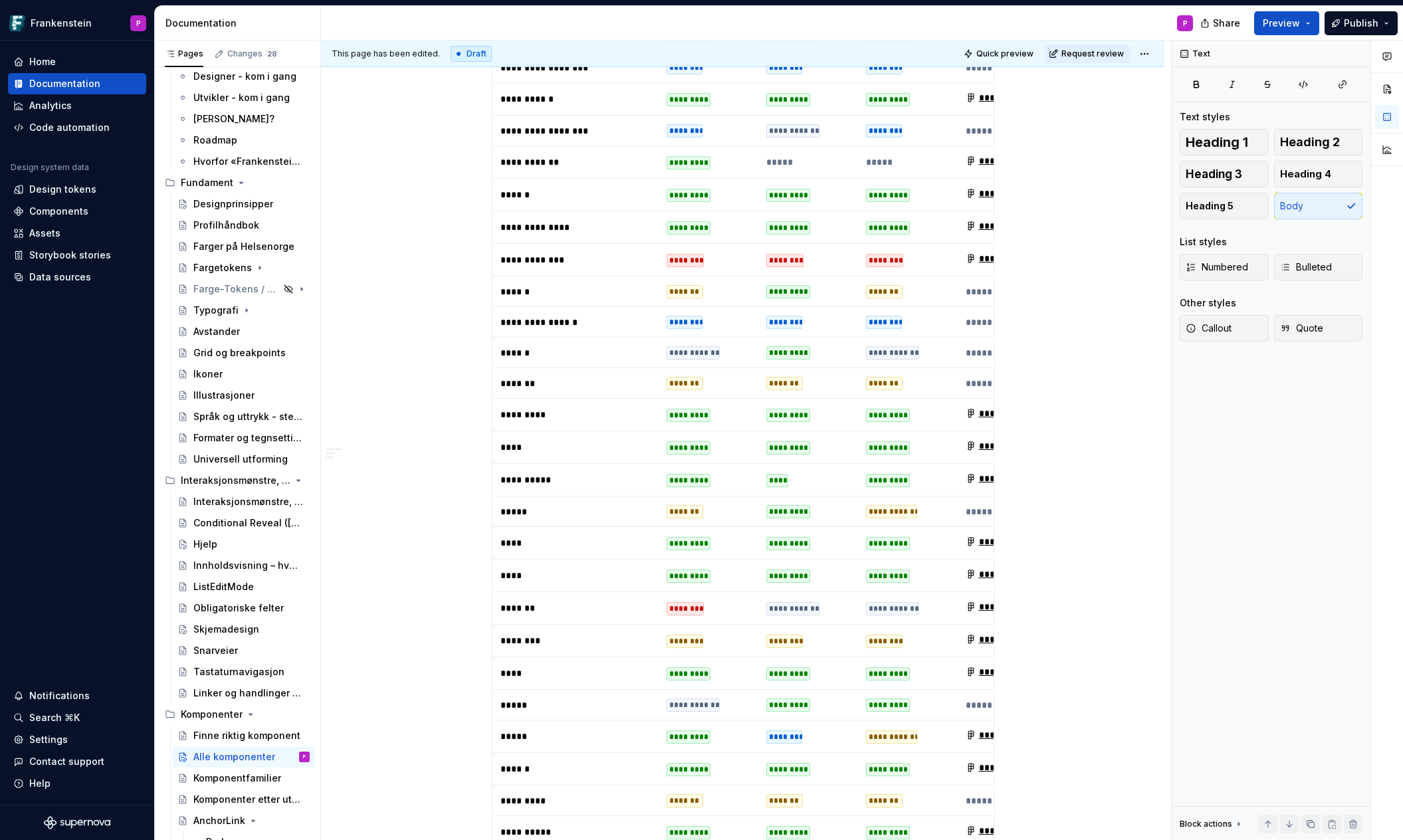
scroll to position [2617, 0]
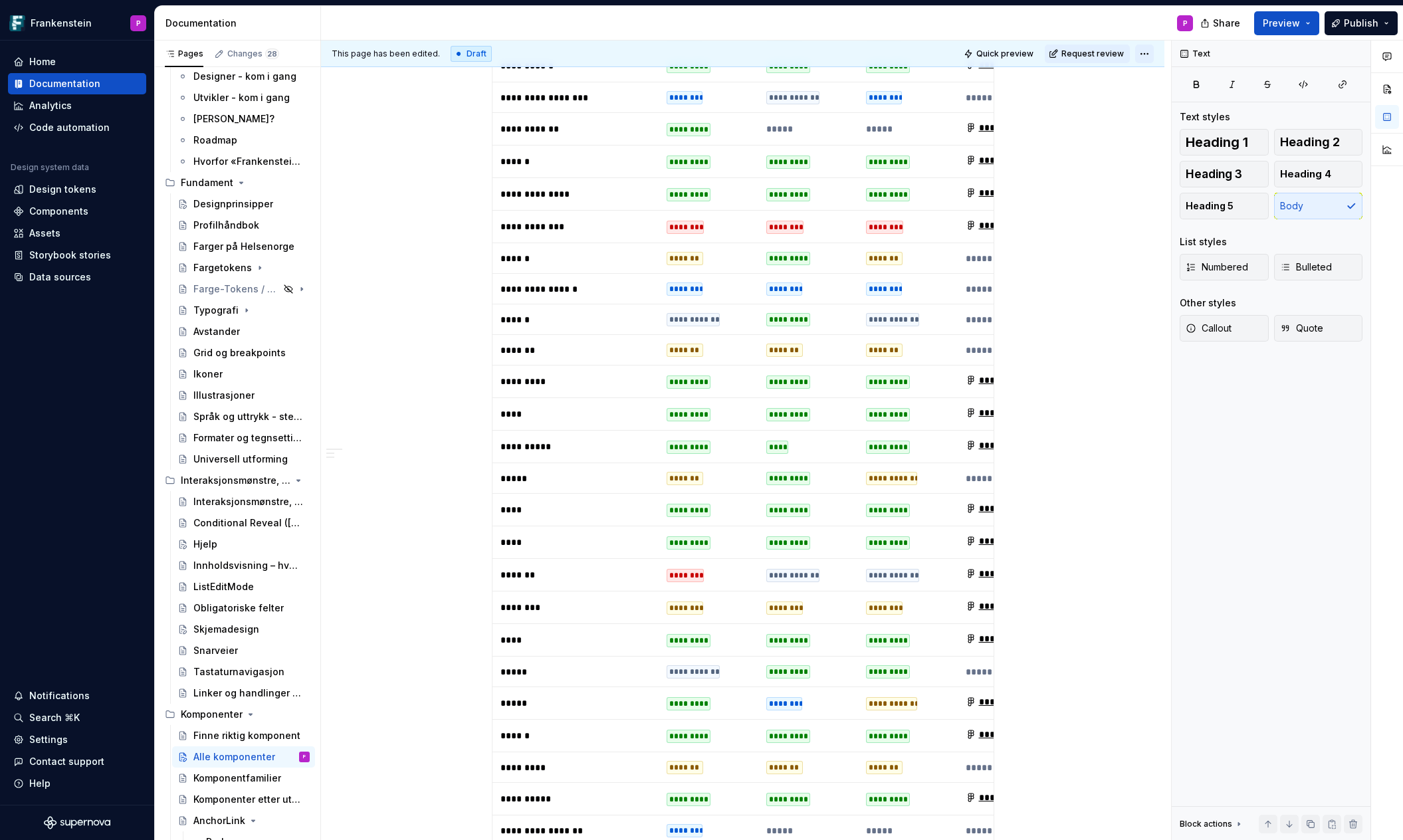
click at [1149, 56] on html "Frankenstein P Home Documentation Analytics Code automation Design system data …" at bounding box center [702, 420] width 1403 height 840
click at [1303, 149] on div "Ready for publish" at bounding box center [1344, 146] width 92 height 13
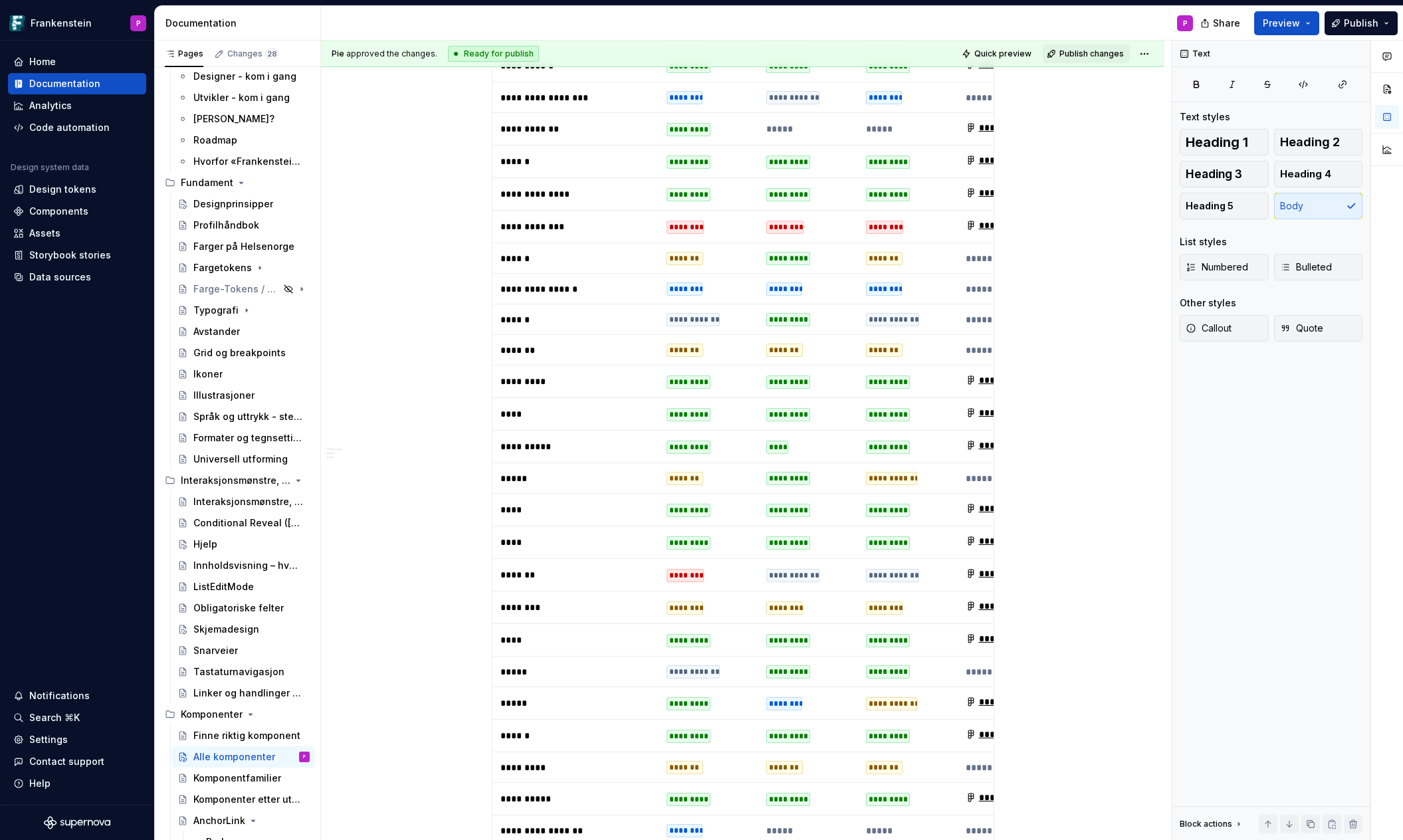
scroll to position [2230, 0]
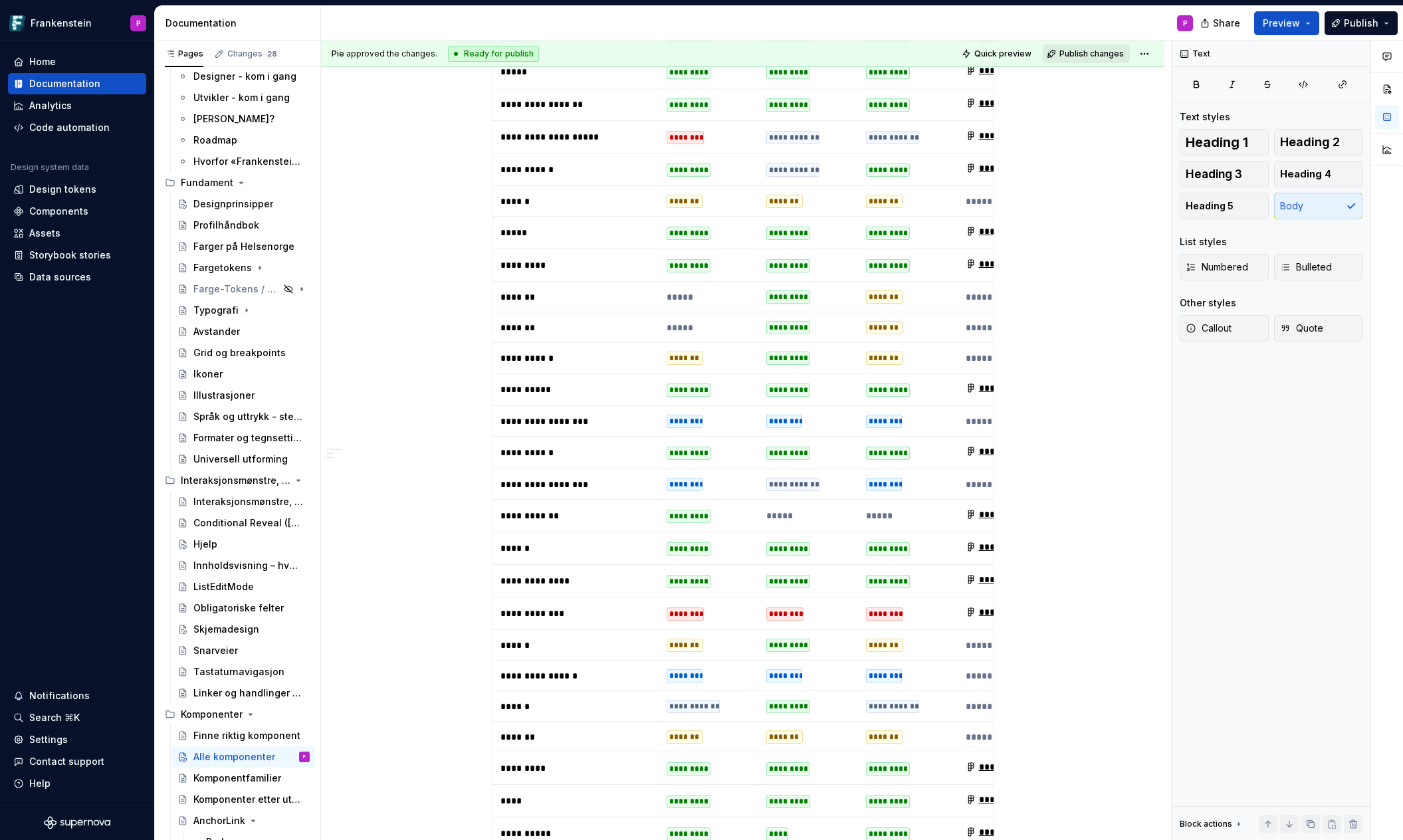
click at [1091, 52] on span "Publish changes" at bounding box center [1091, 53] width 65 height 10
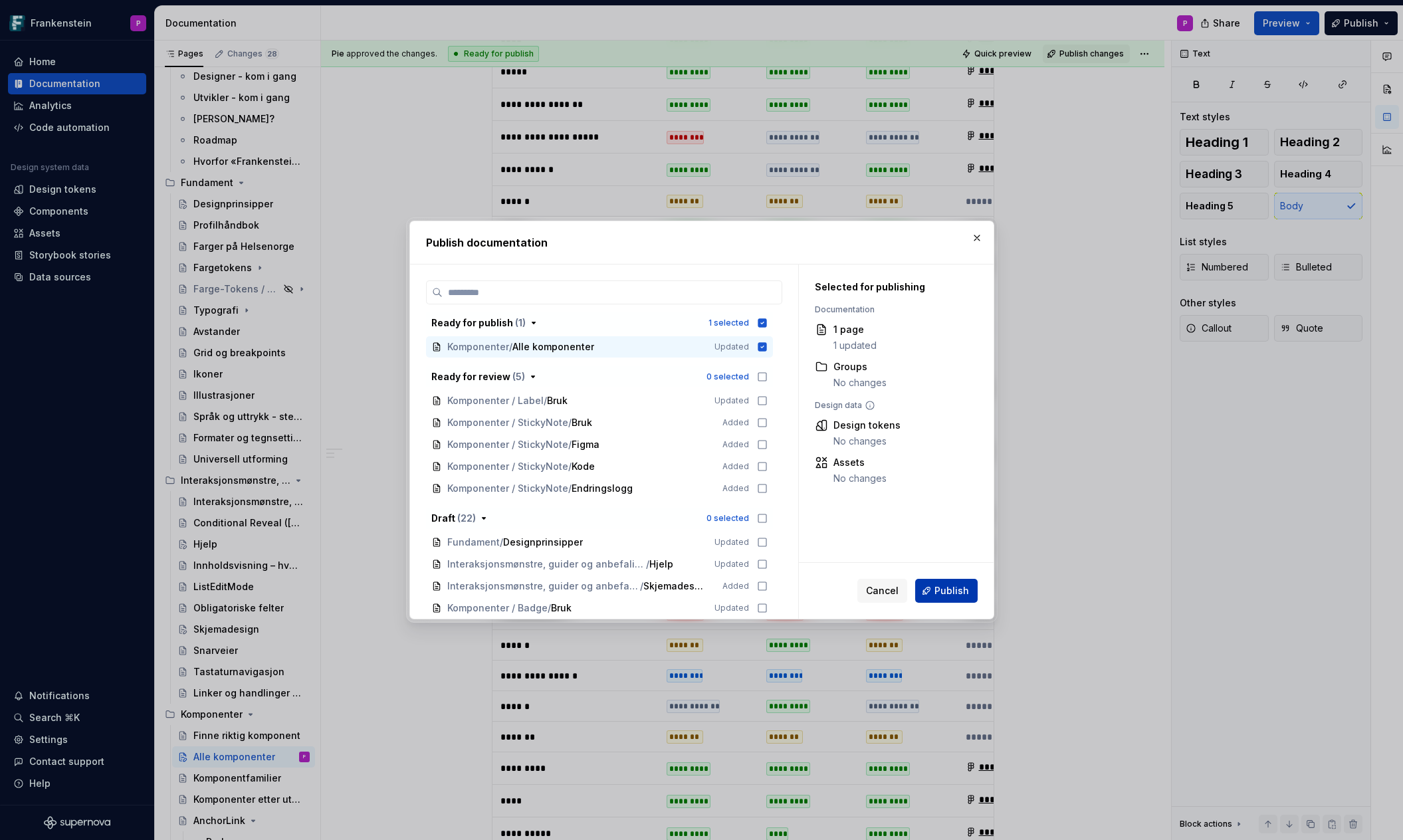
click at [943, 585] on span "Publish" at bounding box center [951, 590] width 34 height 13
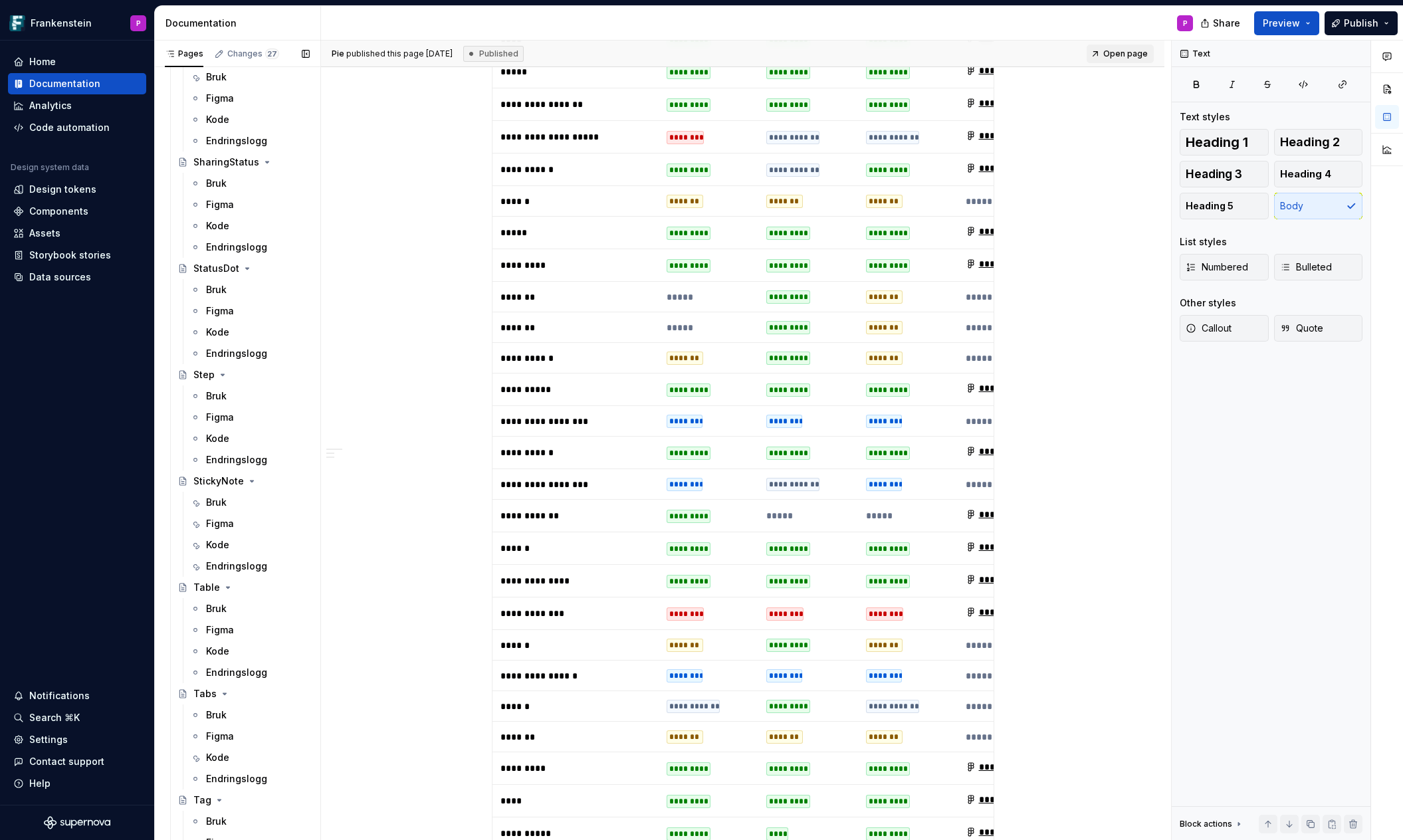
scroll to position [4463, 0]
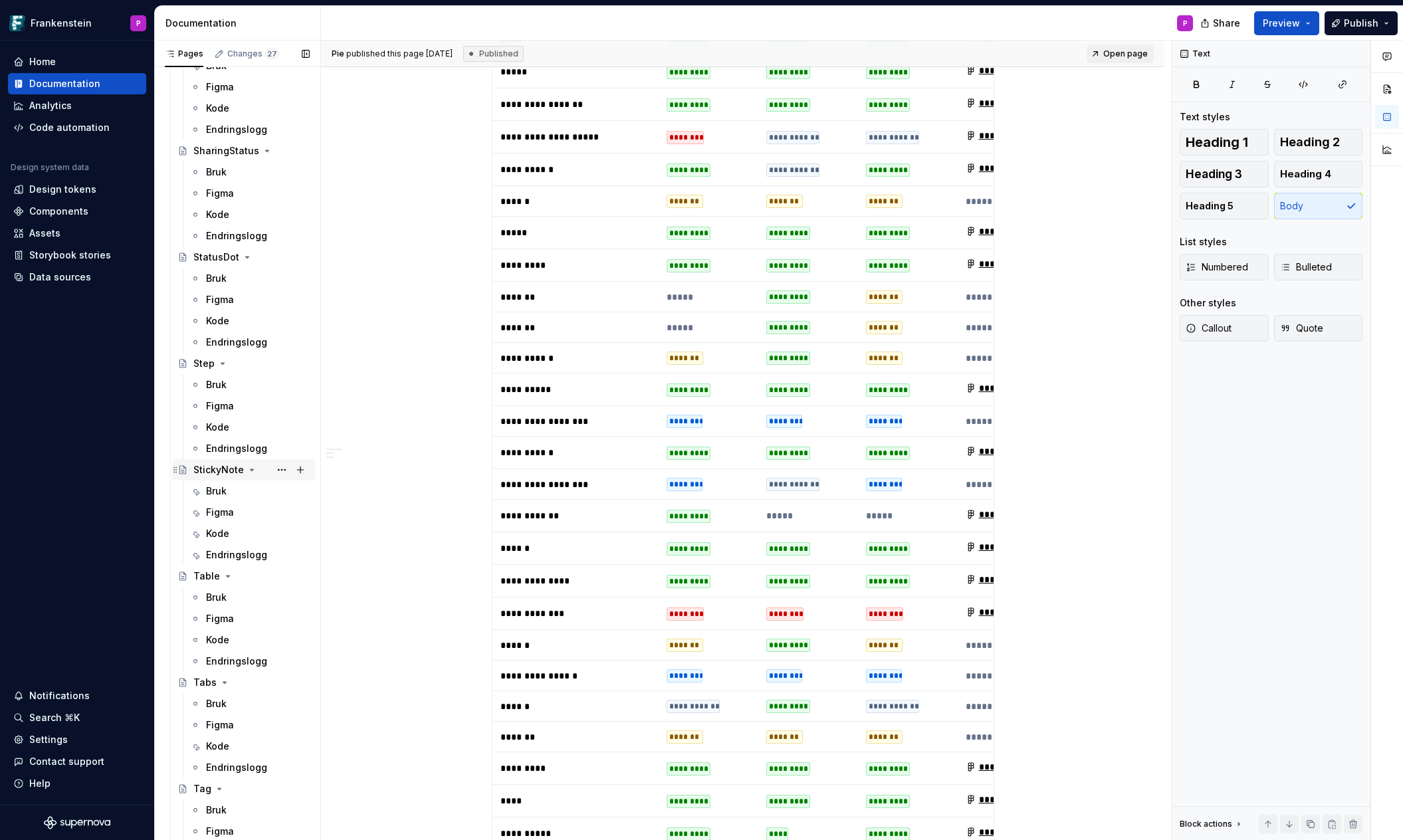
click at [214, 475] on div "StickyNote" at bounding box center [219, 469] width 51 height 13
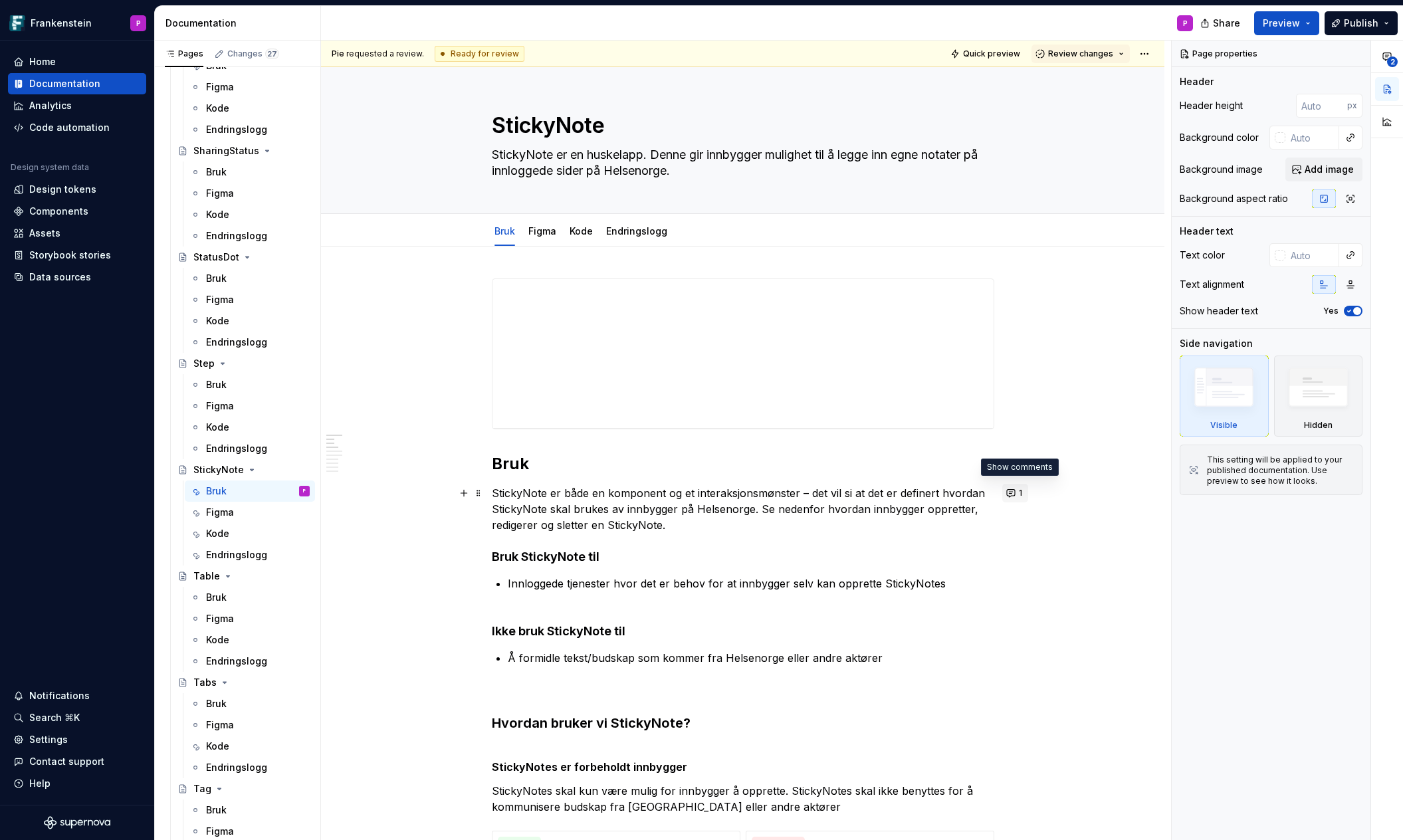
click at [1016, 491] on button "1" at bounding box center [1015, 493] width 26 height 19
type textarea "*"
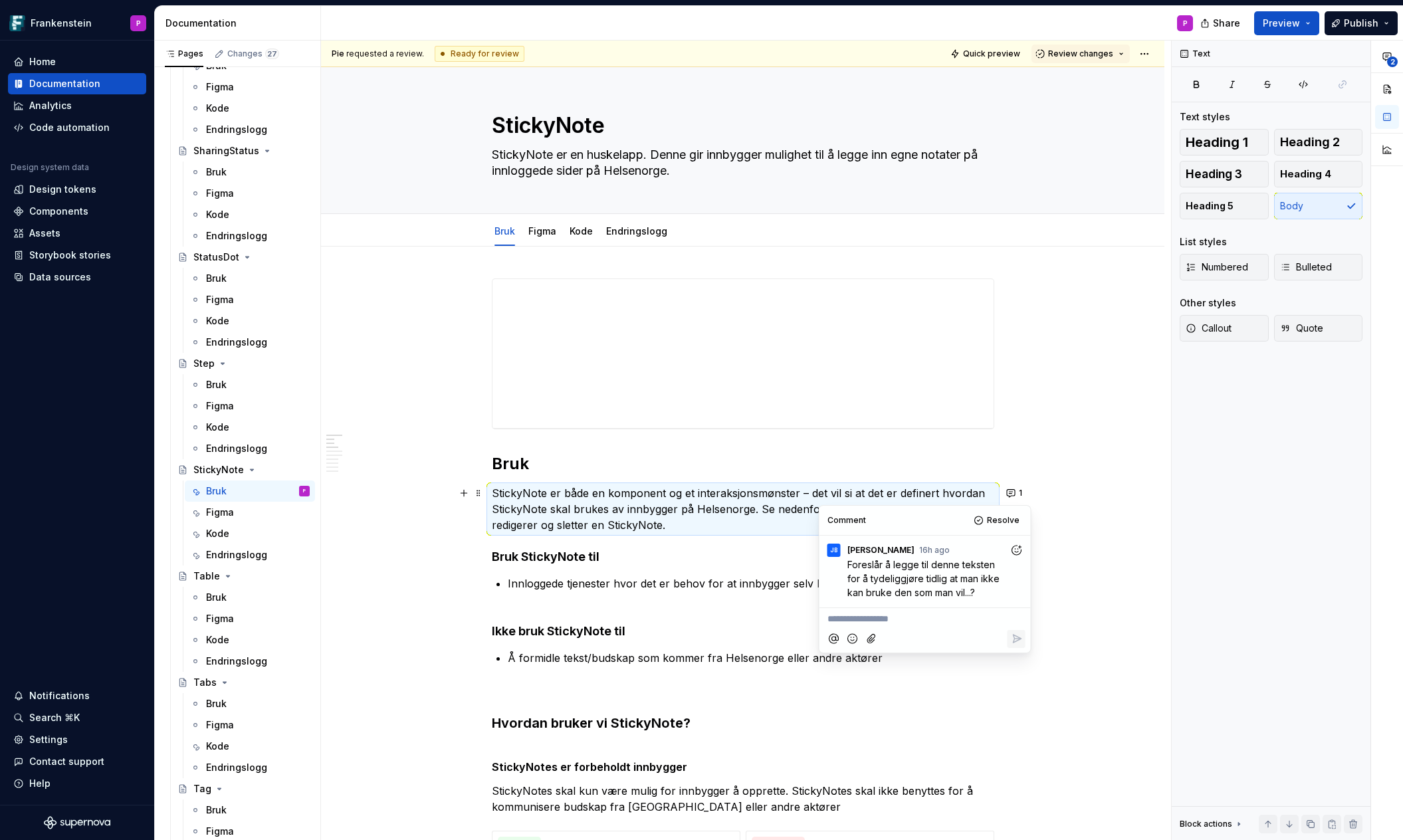
click at [847, 637] on icon "Add emoji" at bounding box center [852, 638] width 13 height 13
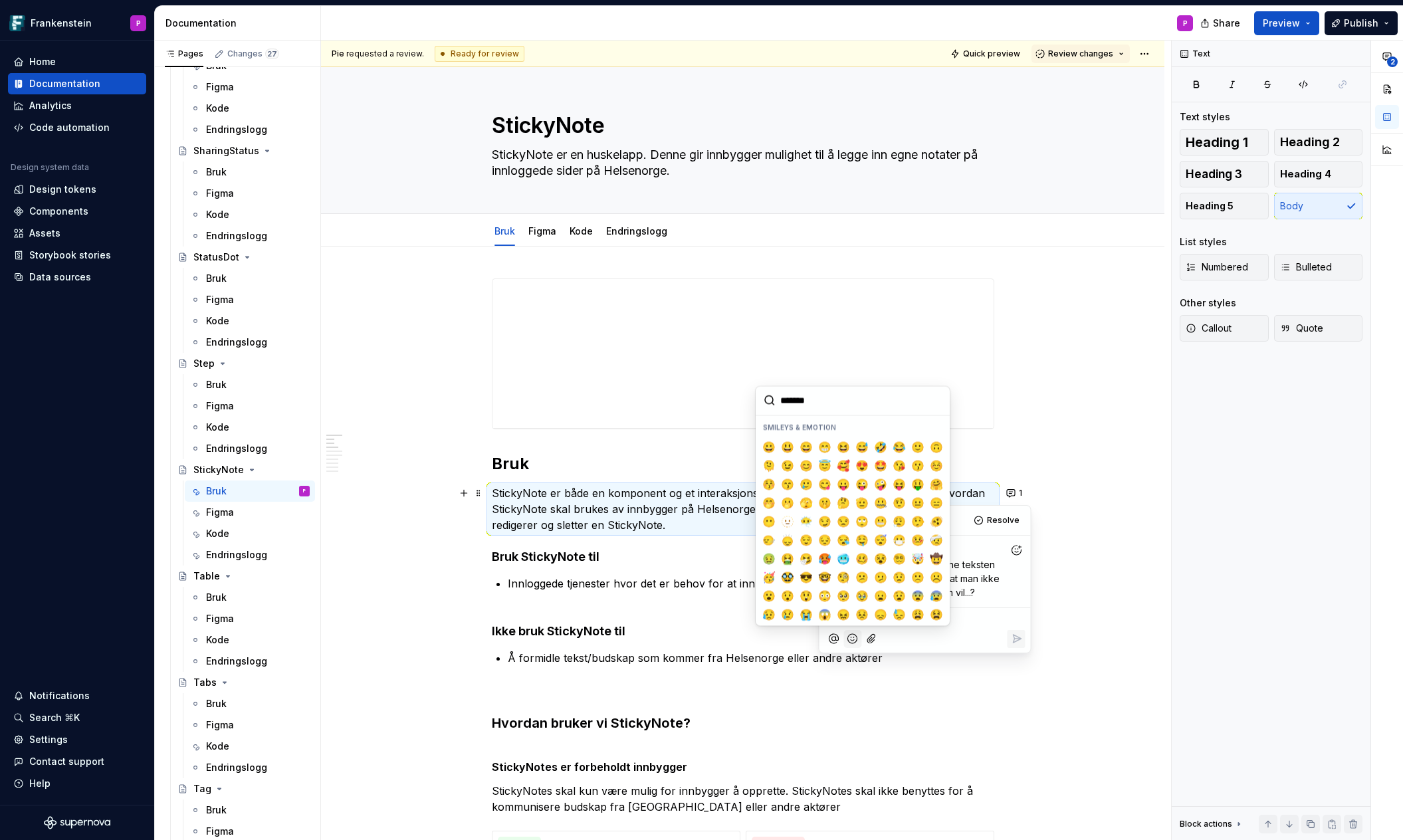
click at [847, 637] on icon "Add emoji" at bounding box center [852, 638] width 13 height 13
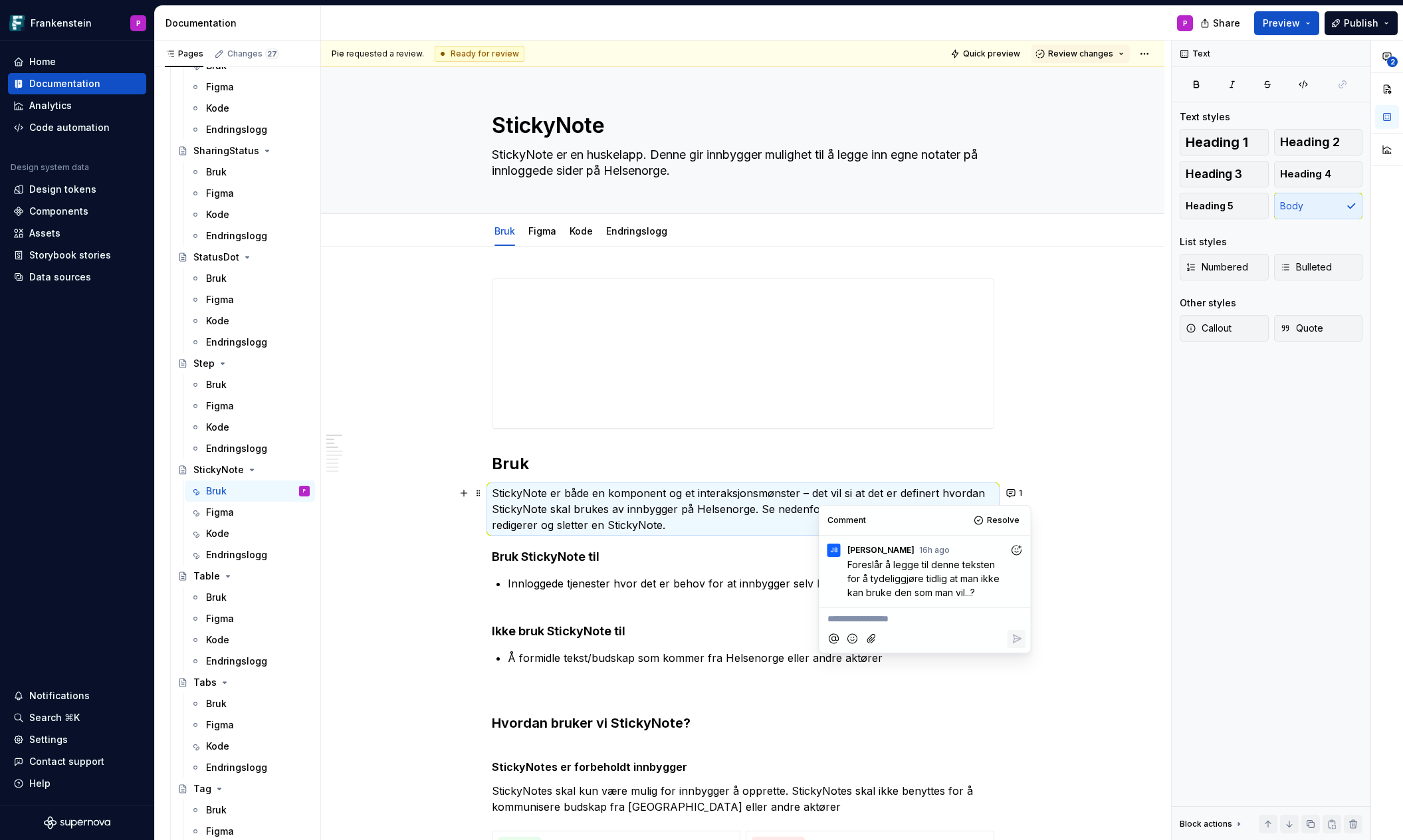
click at [847, 637] on icon "Add emoji" at bounding box center [852, 638] width 13 height 13
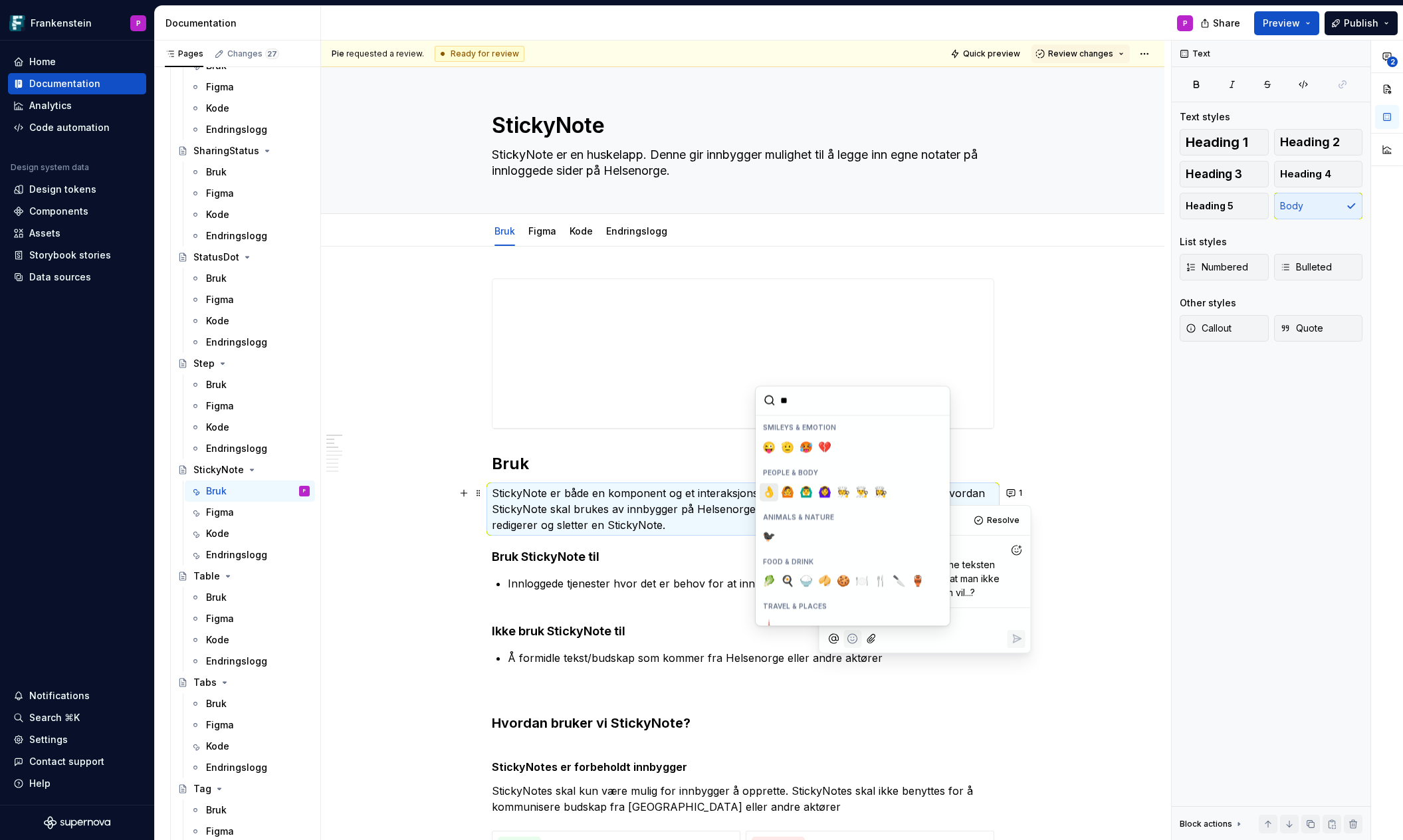
click at [767, 491] on span "👌" at bounding box center [769, 491] width 10 height 13
type input "**"
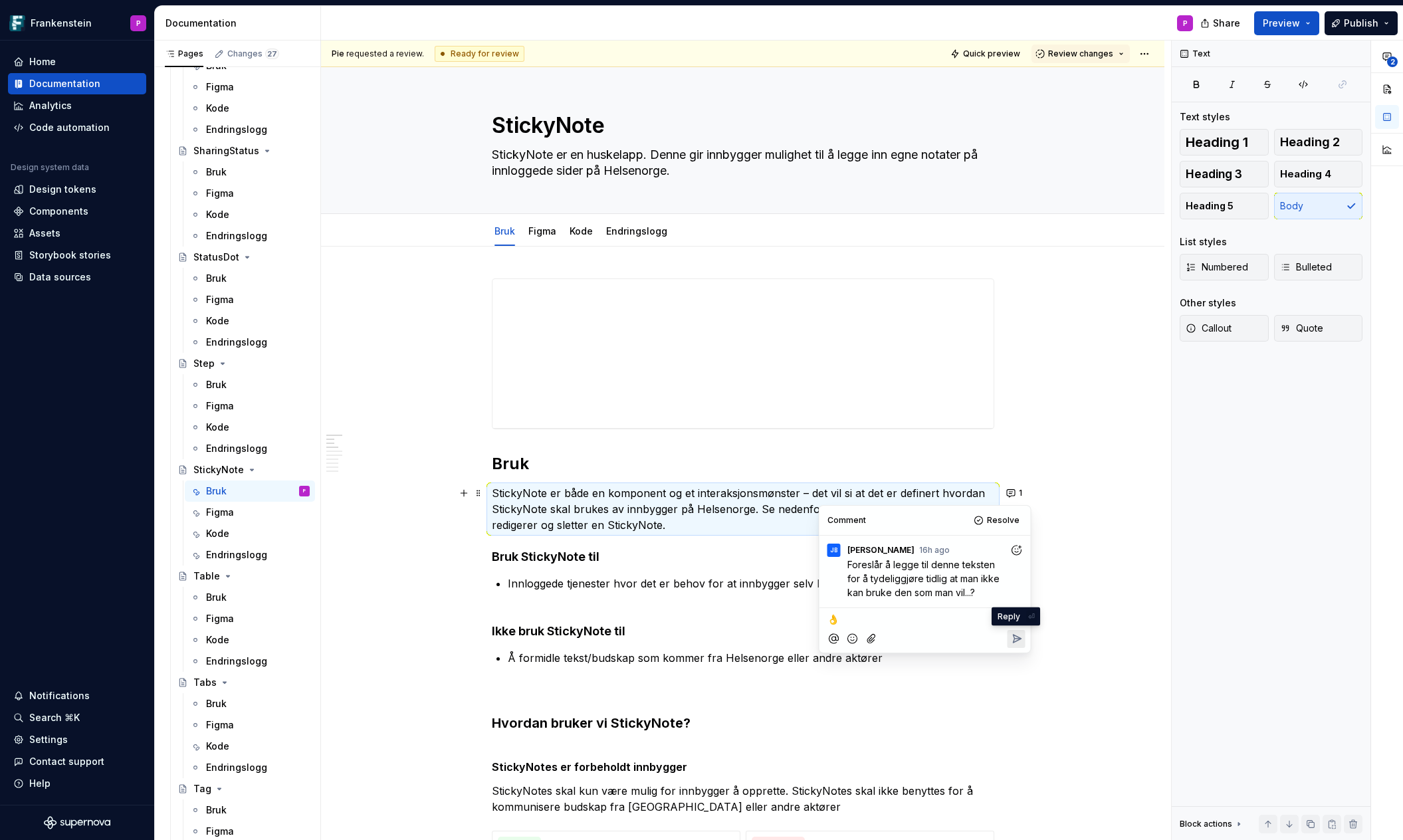
click at [1016, 635] on icon "Reply" at bounding box center [1016, 638] width 8 height 8
click at [986, 515] on button "Resolve" at bounding box center [998, 521] width 55 height 19
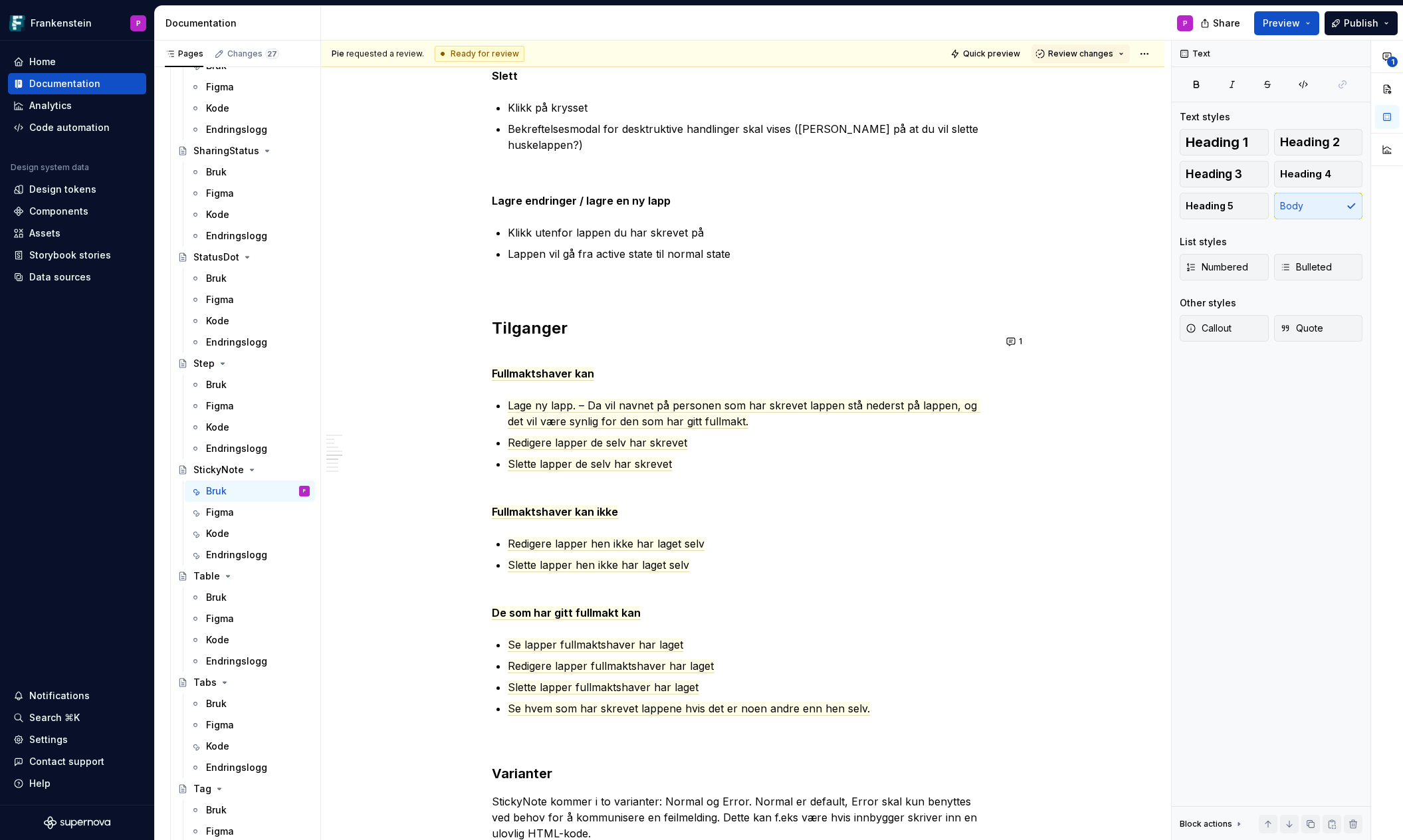
scroll to position [3945, 0]
click at [1014, 337] on button "1" at bounding box center [1015, 341] width 26 height 19
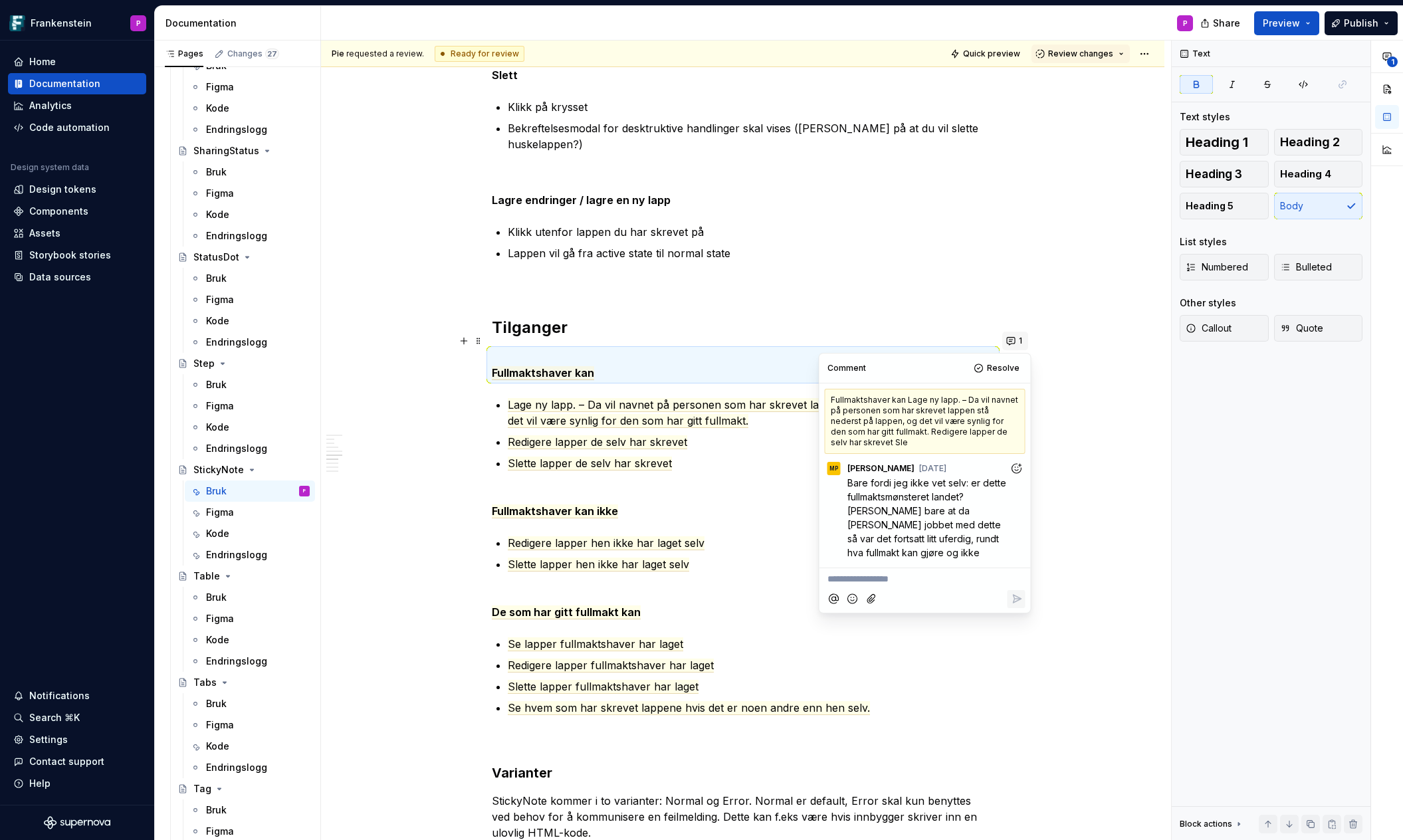
type textarea "*"
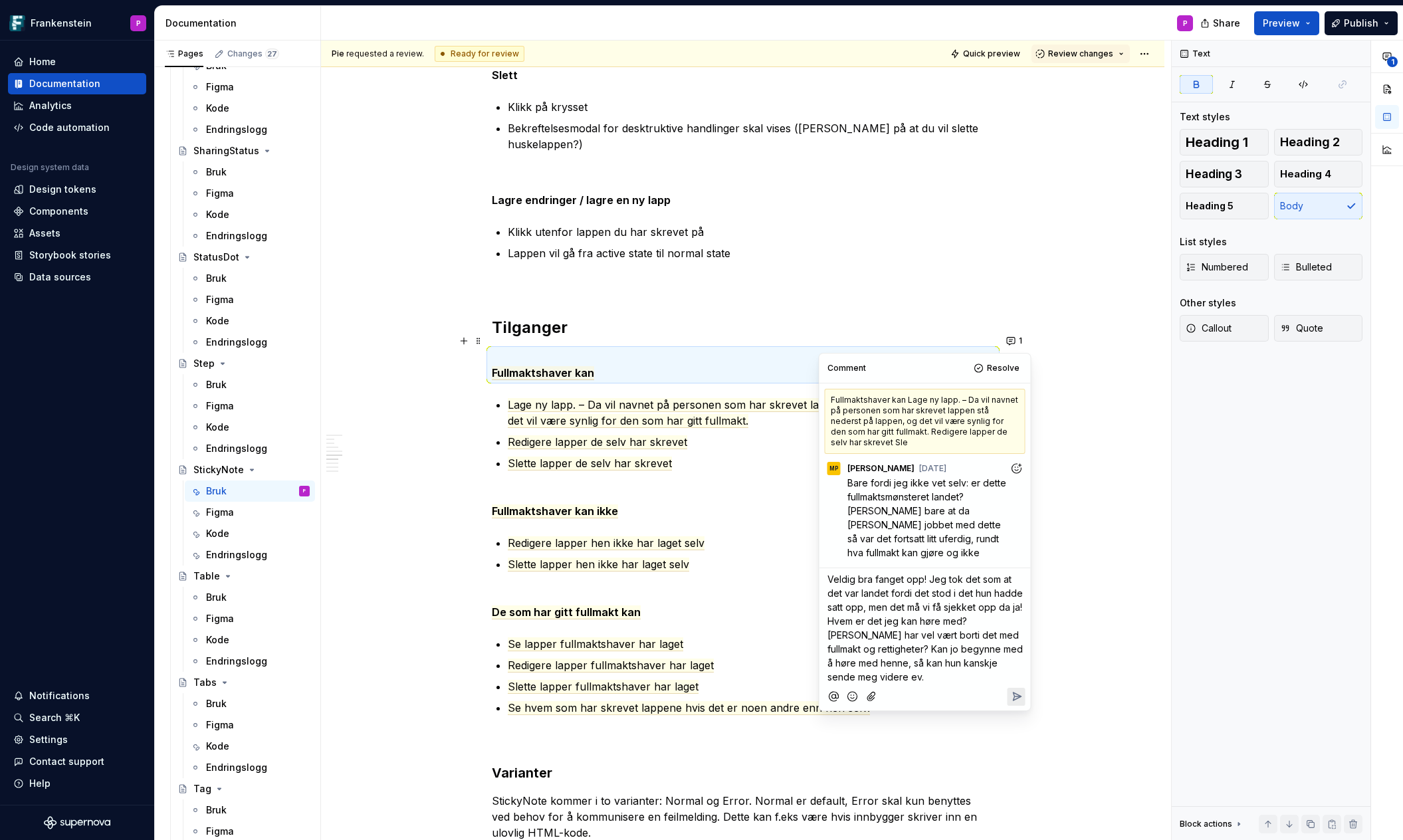
click at [849, 702] on icon "Add emoji" at bounding box center [852, 695] width 13 height 13
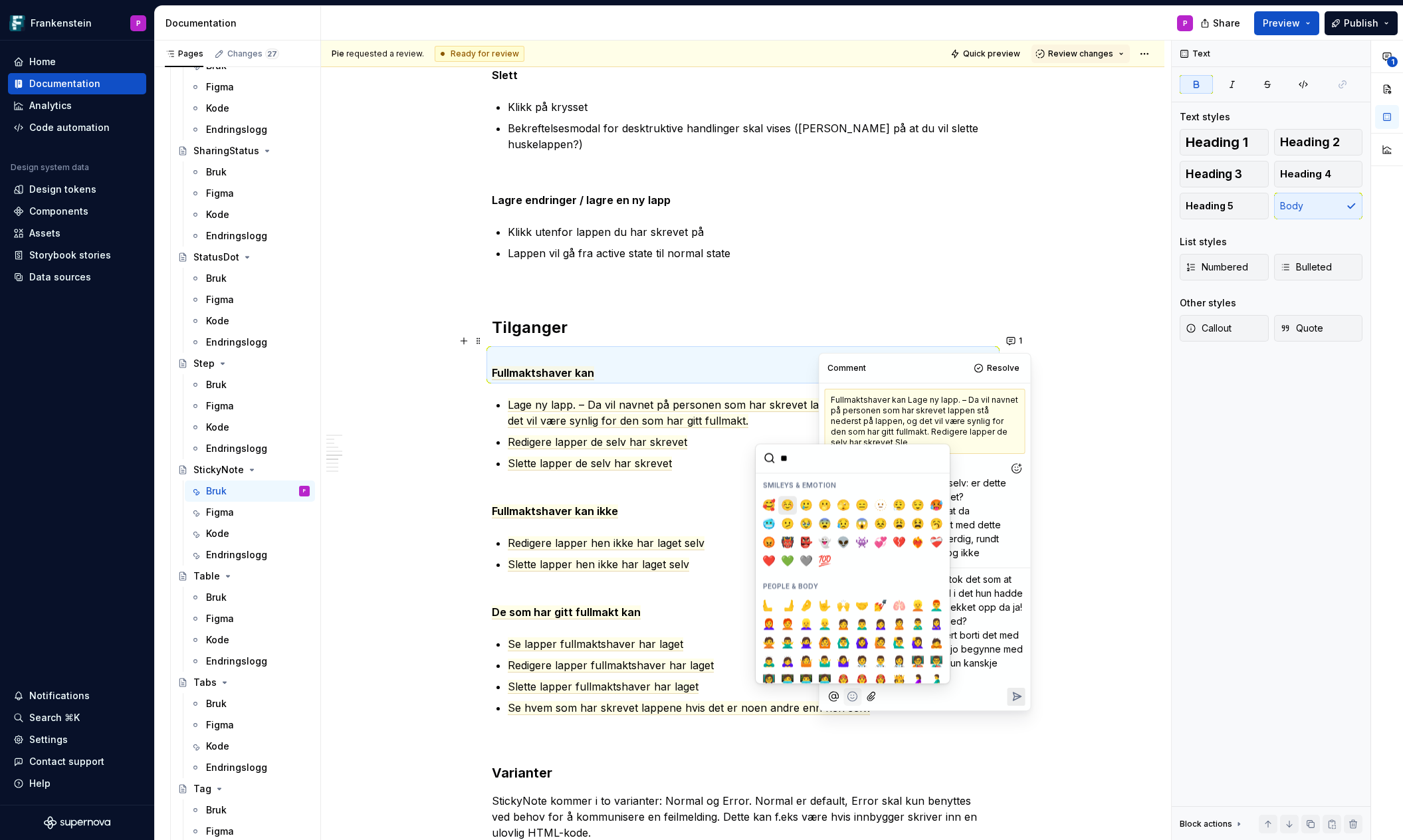
click at [787, 503] on span "☺️" at bounding box center [788, 504] width 10 height 13
type input "**"
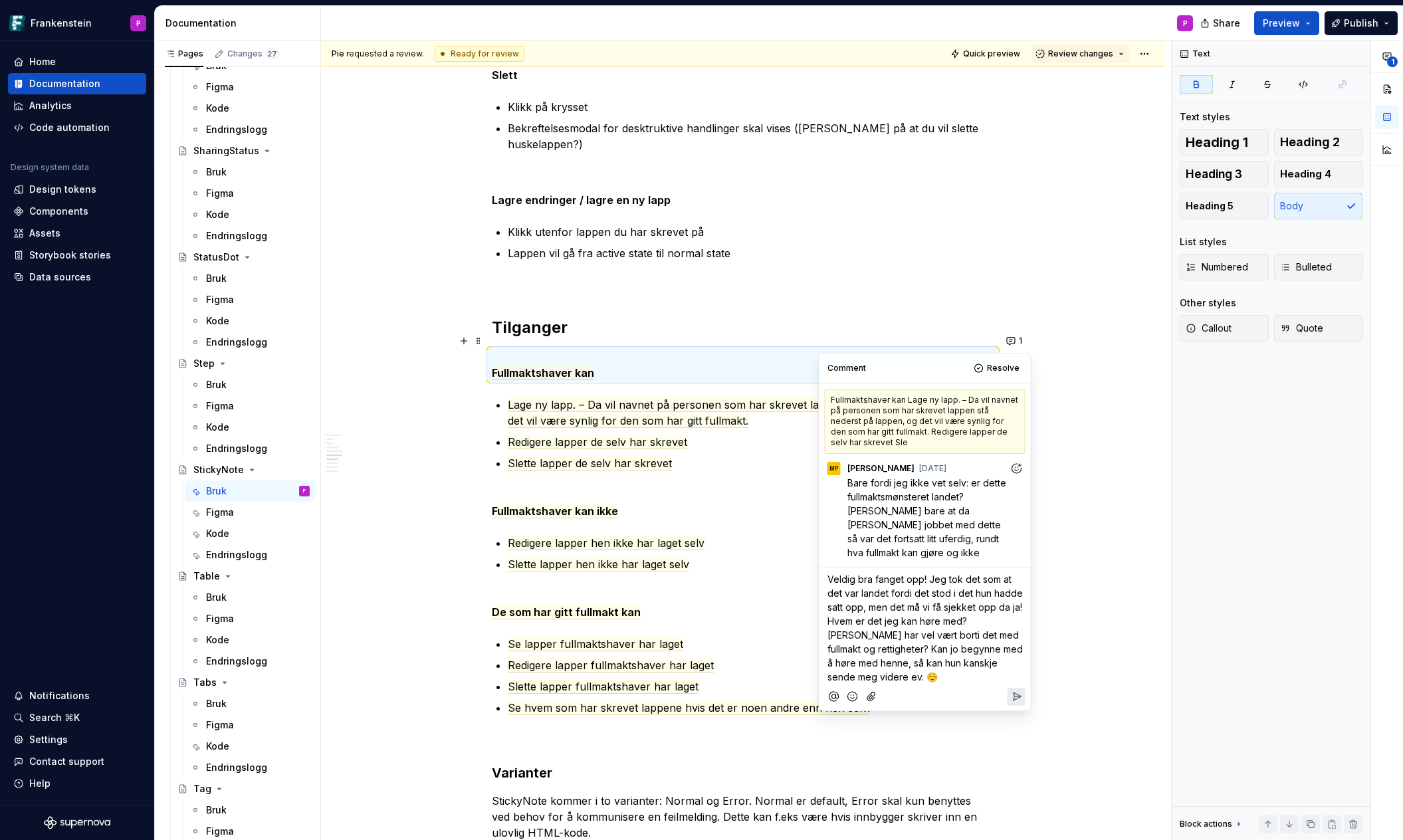
click at [1015, 693] on icon "Reply" at bounding box center [1016, 695] width 13 height 13
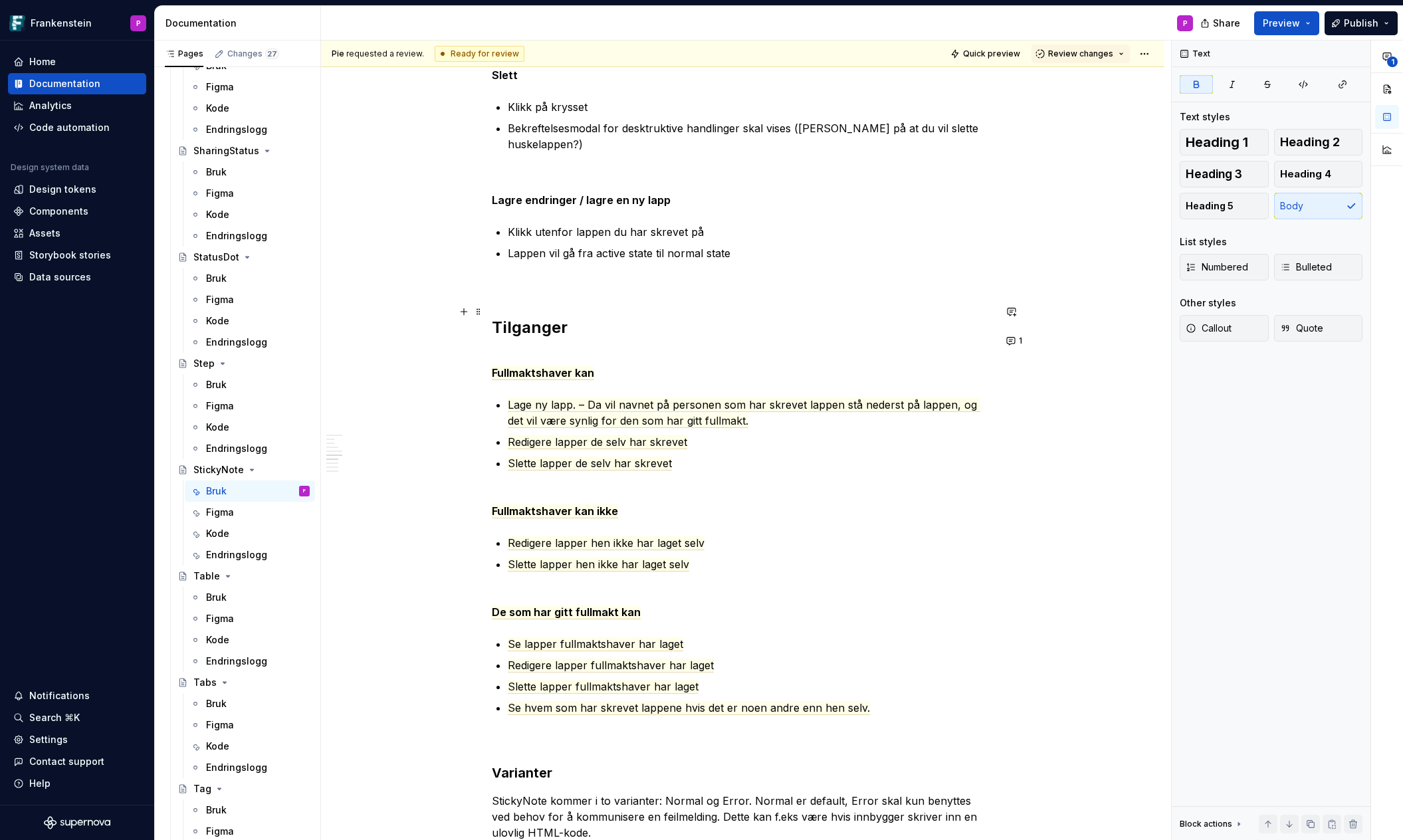
click at [596, 317] on h2 "Tilganger" at bounding box center [743, 327] width 503 height 22
click at [497, 317] on h2 "Tilganger" at bounding box center [743, 327] width 503 height 22
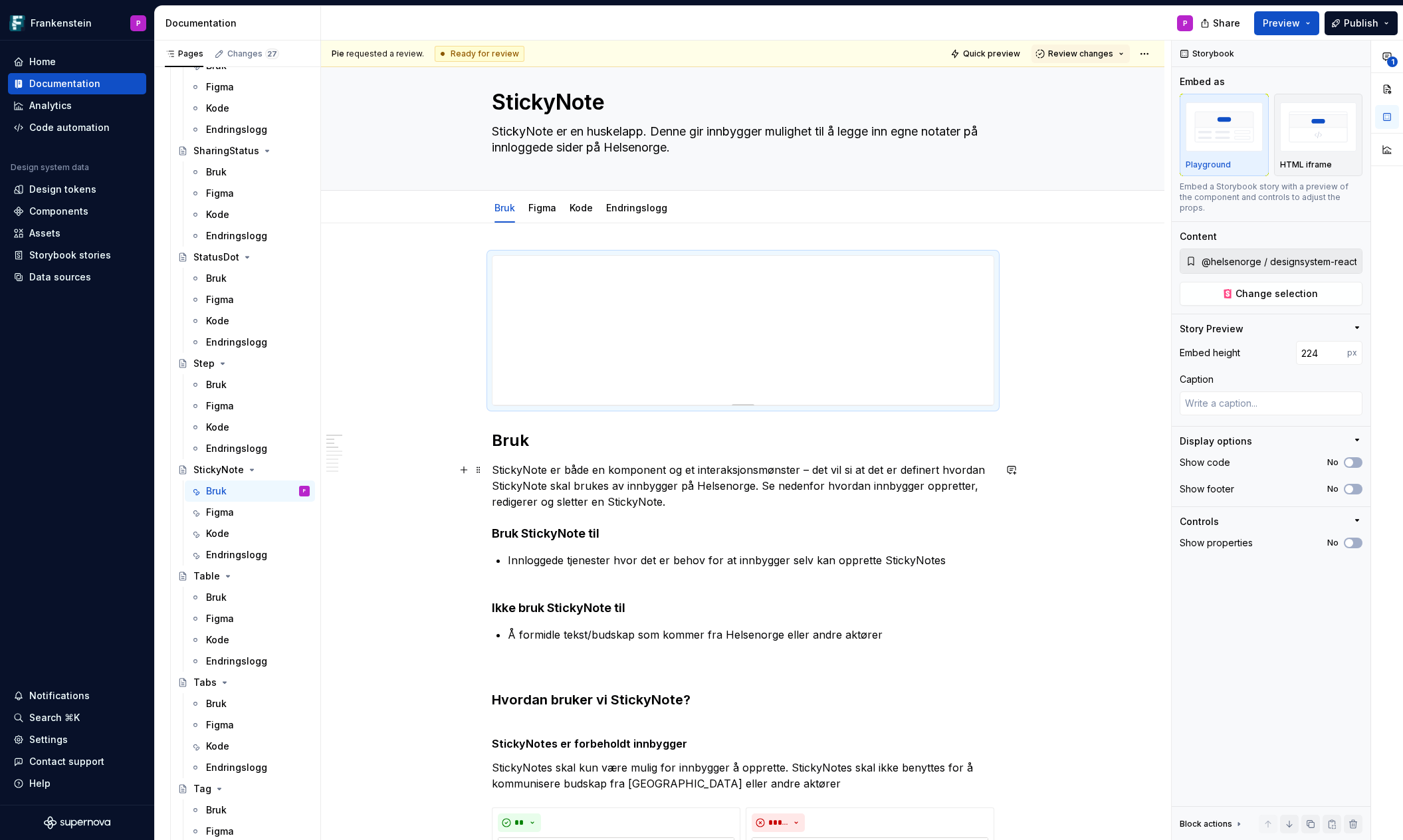
scroll to position [24, 0]
click at [576, 208] on link "Kode" at bounding box center [581, 207] width 23 height 11
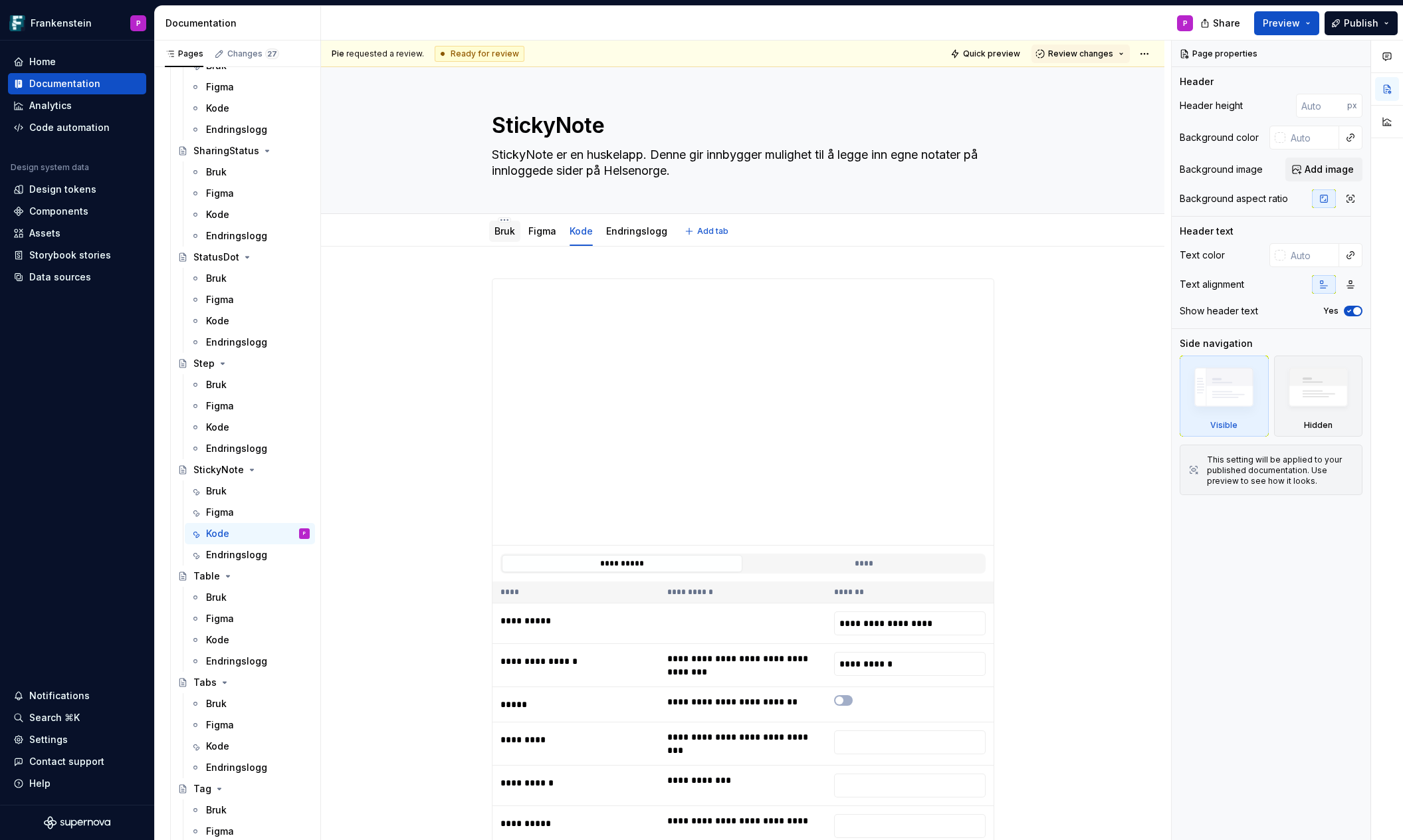
click at [494, 234] on div "Bruk" at bounding box center [504, 231] width 31 height 22
click at [505, 233] on link "Bruk" at bounding box center [504, 231] width 21 height 11
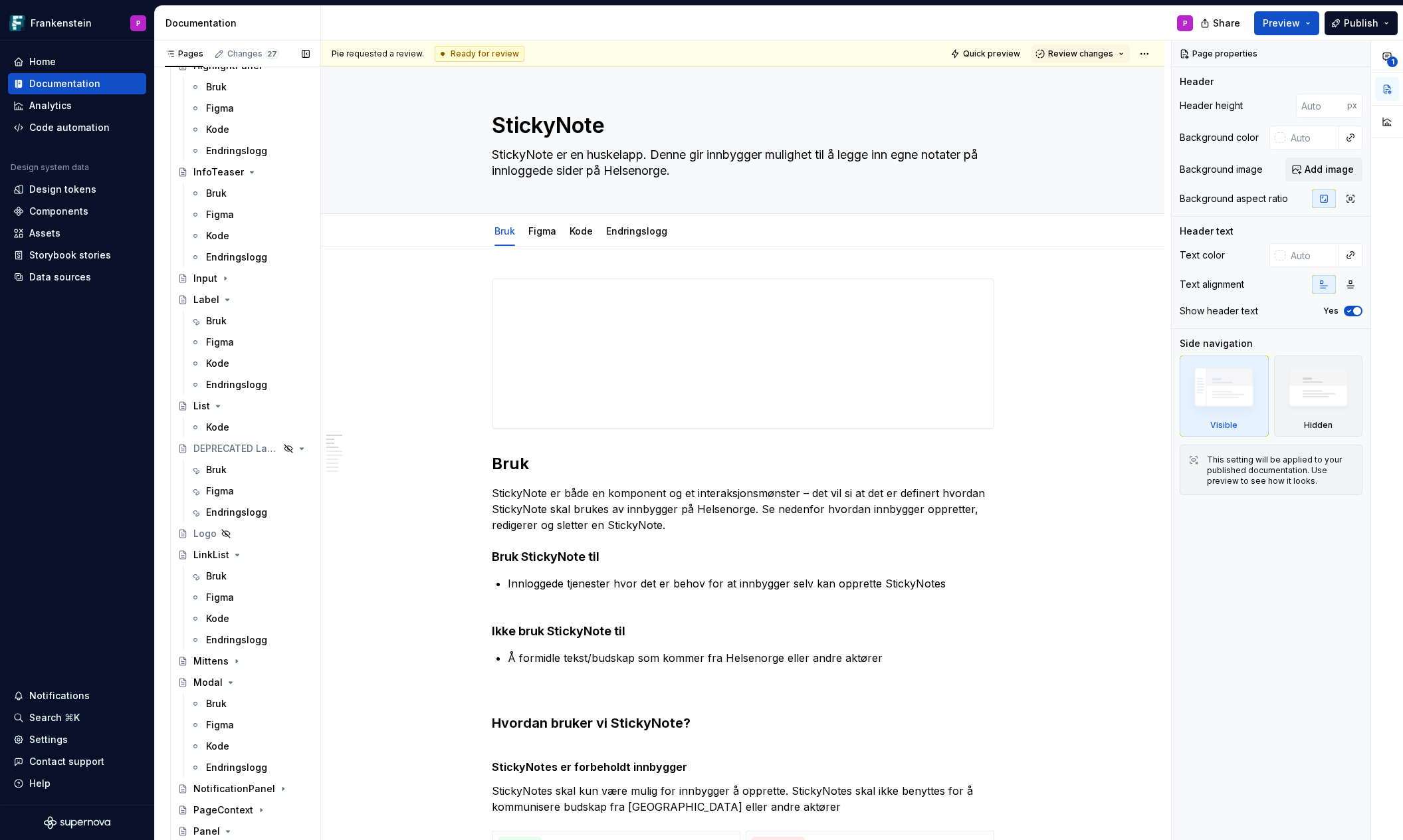
scroll to position [3223, 0]
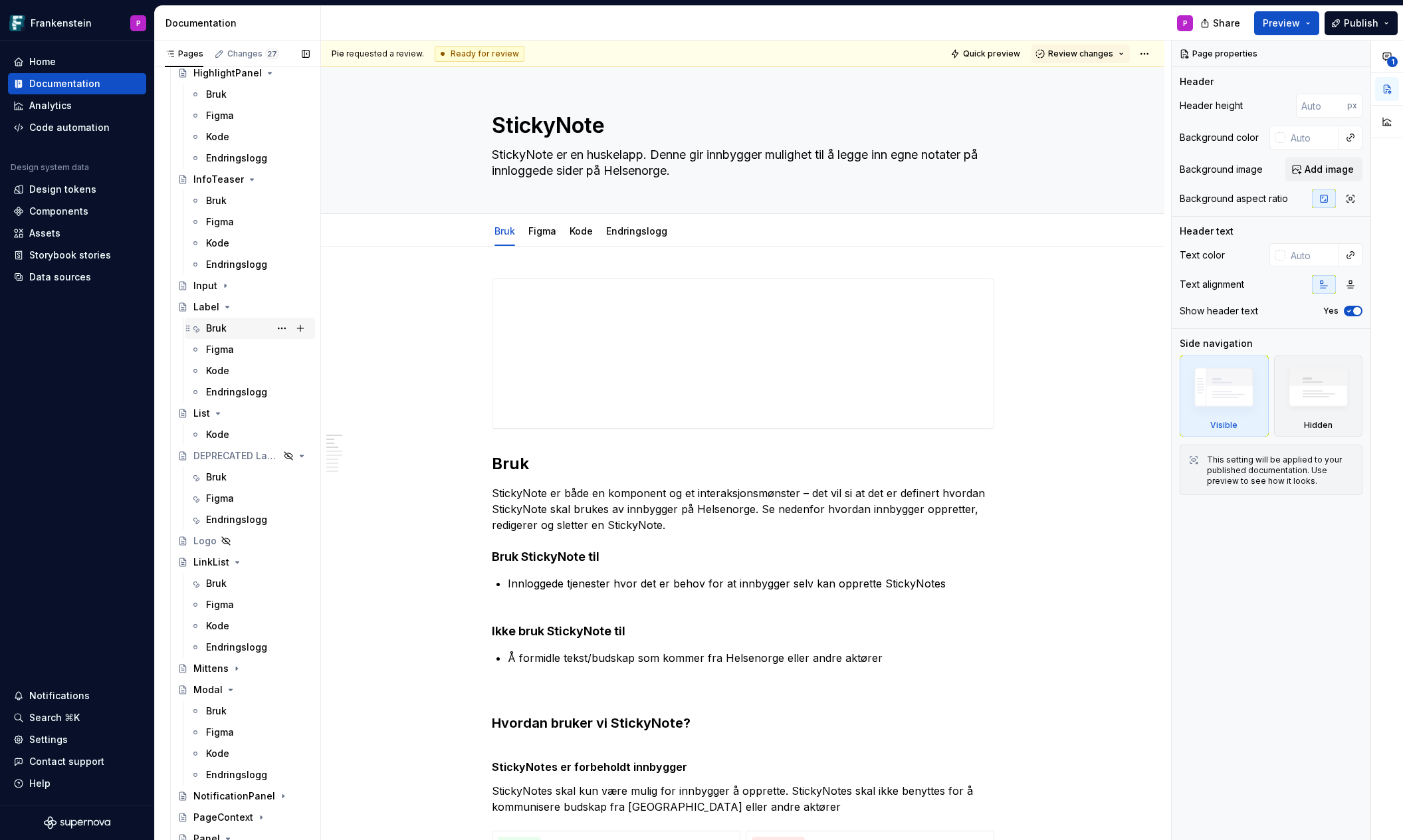
click at [214, 327] on div "Bruk" at bounding box center [216, 328] width 21 height 13
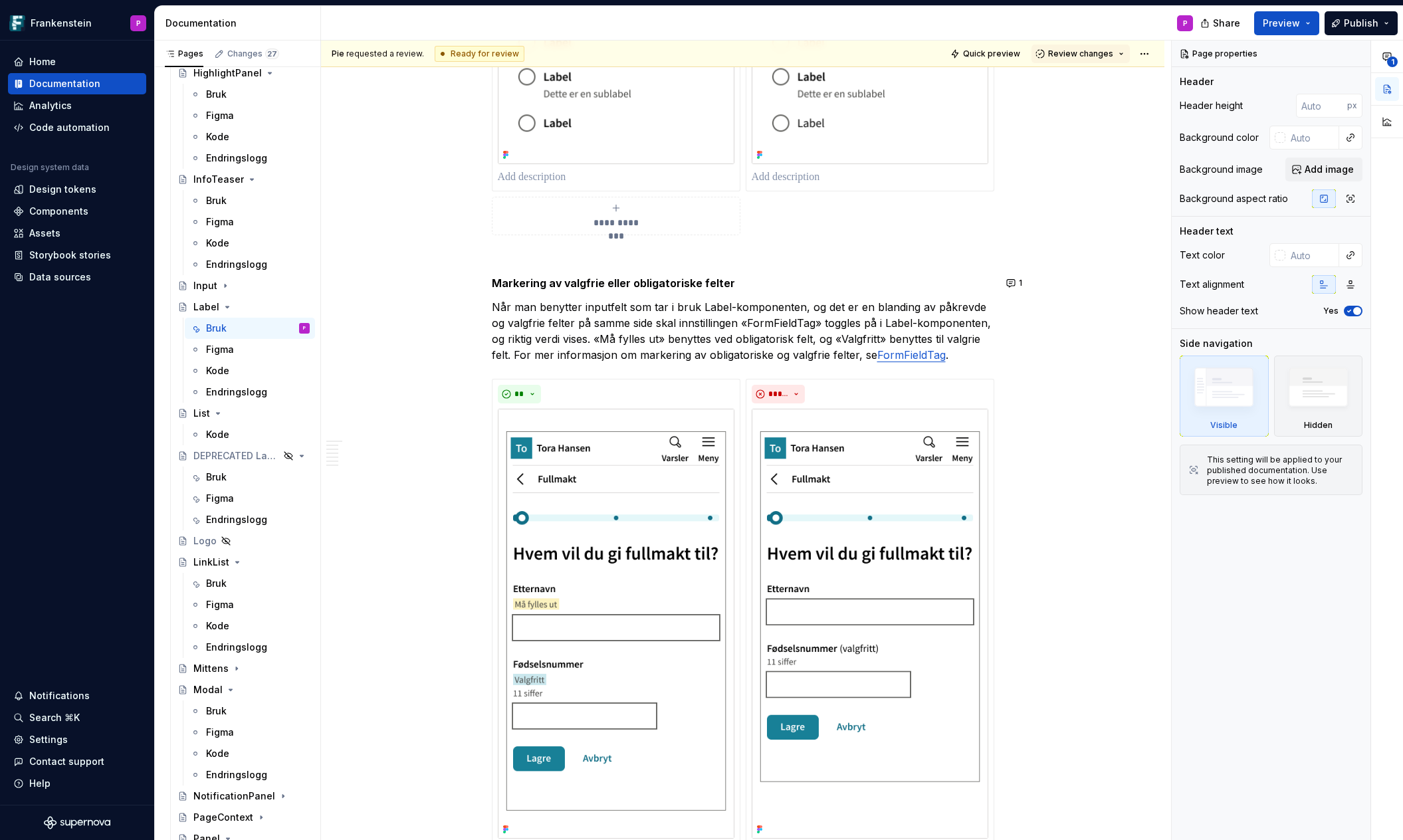
scroll to position [1656, 0]
click at [1018, 282] on button "1" at bounding box center [1015, 281] width 26 height 19
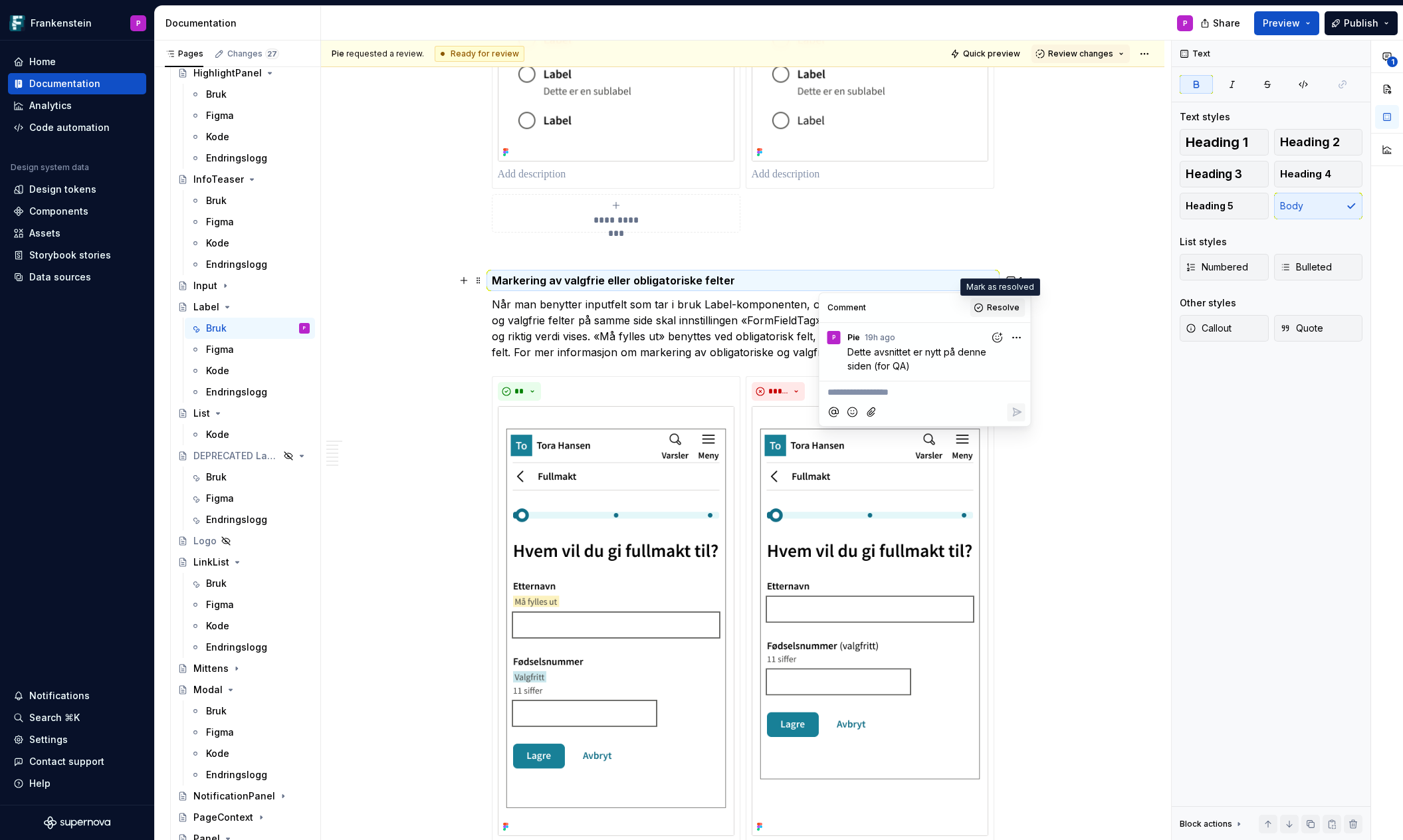
click at [986, 305] on button "Resolve" at bounding box center [998, 308] width 55 height 19
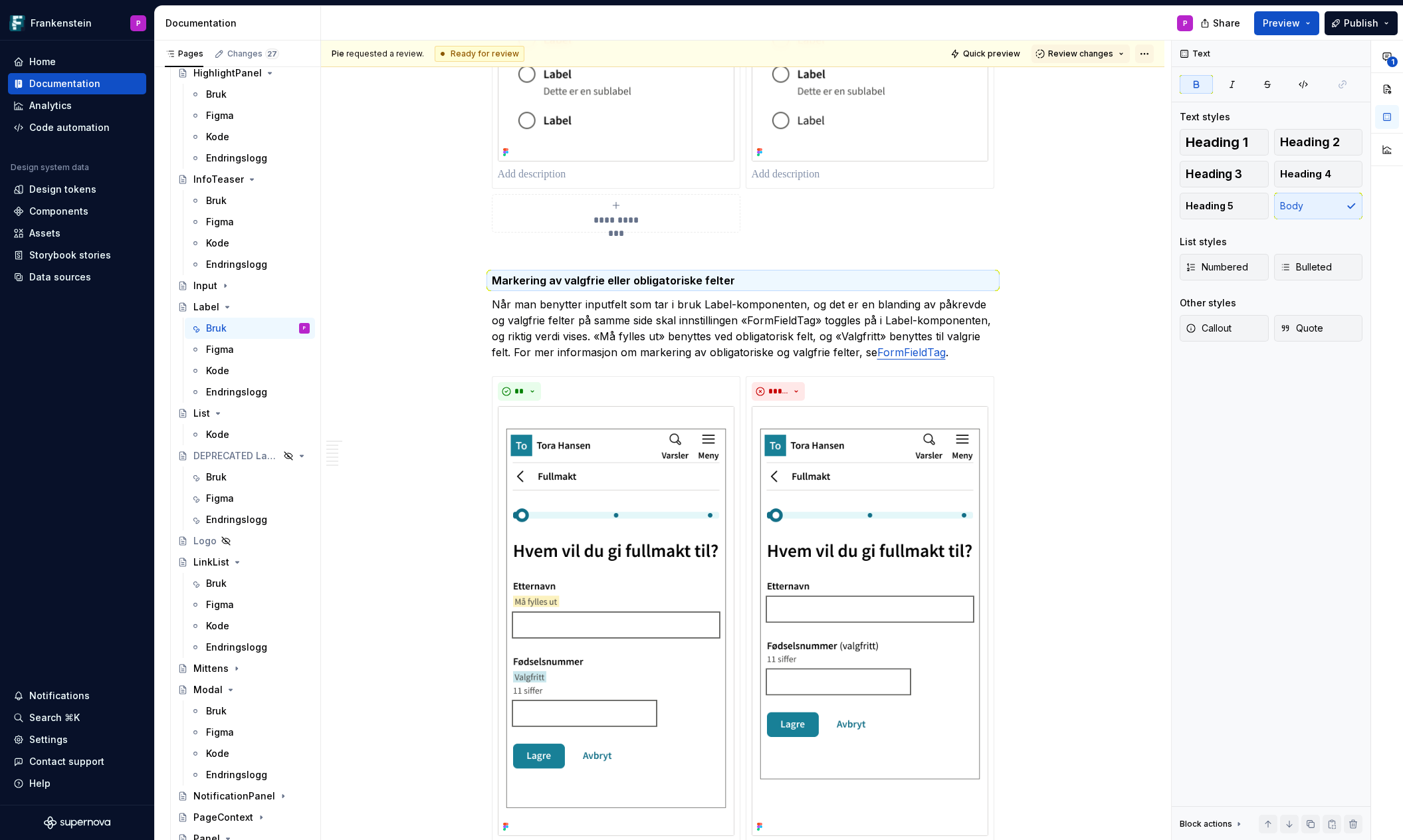
click at [1151, 53] on html "Frankenstein P Home Documentation Analytics Code automation Design system data …" at bounding box center [702, 420] width 1403 height 840
click at [1295, 145] on div "Ready for publish" at bounding box center [1328, 146] width 135 height 22
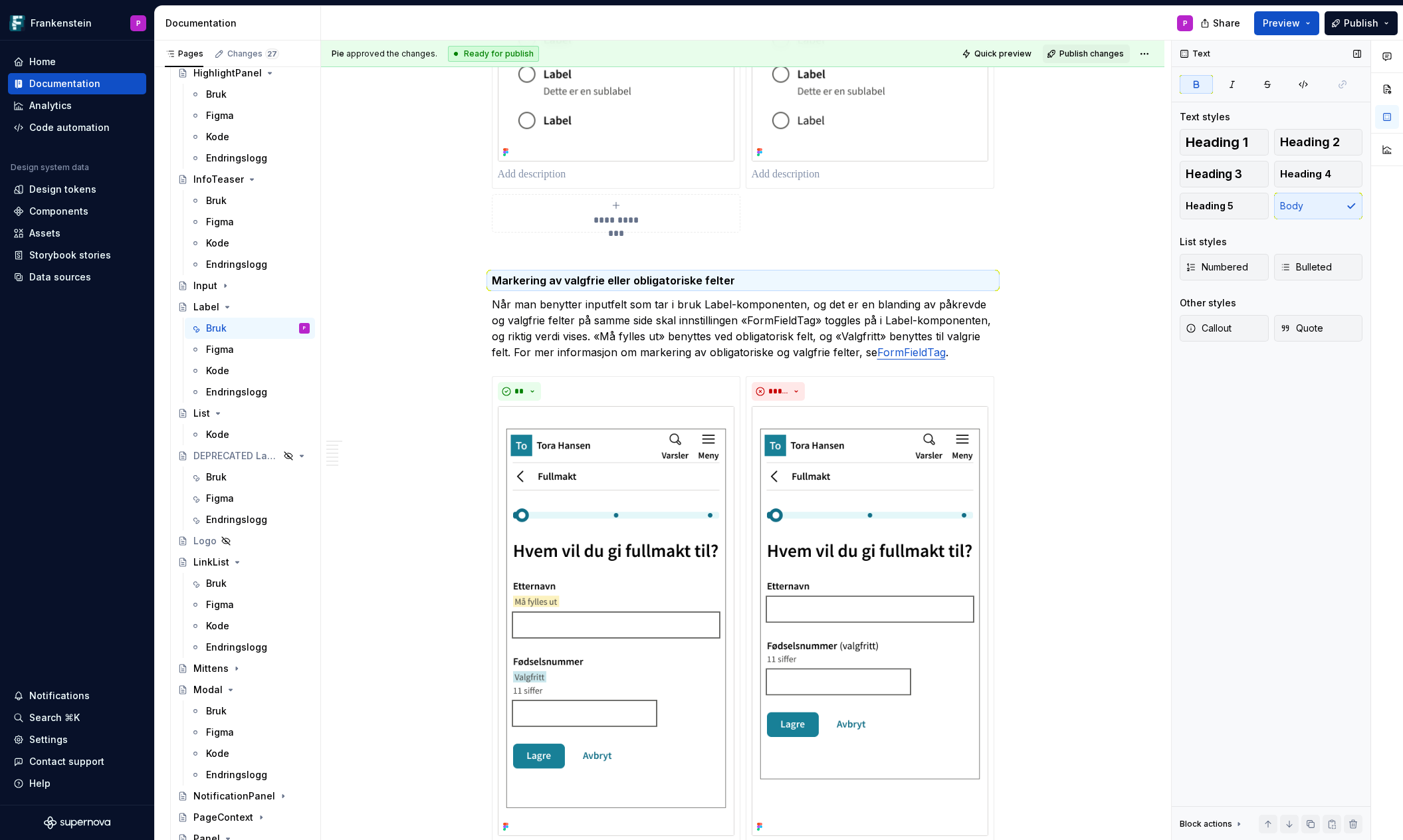
scroll to position [1269, 0]
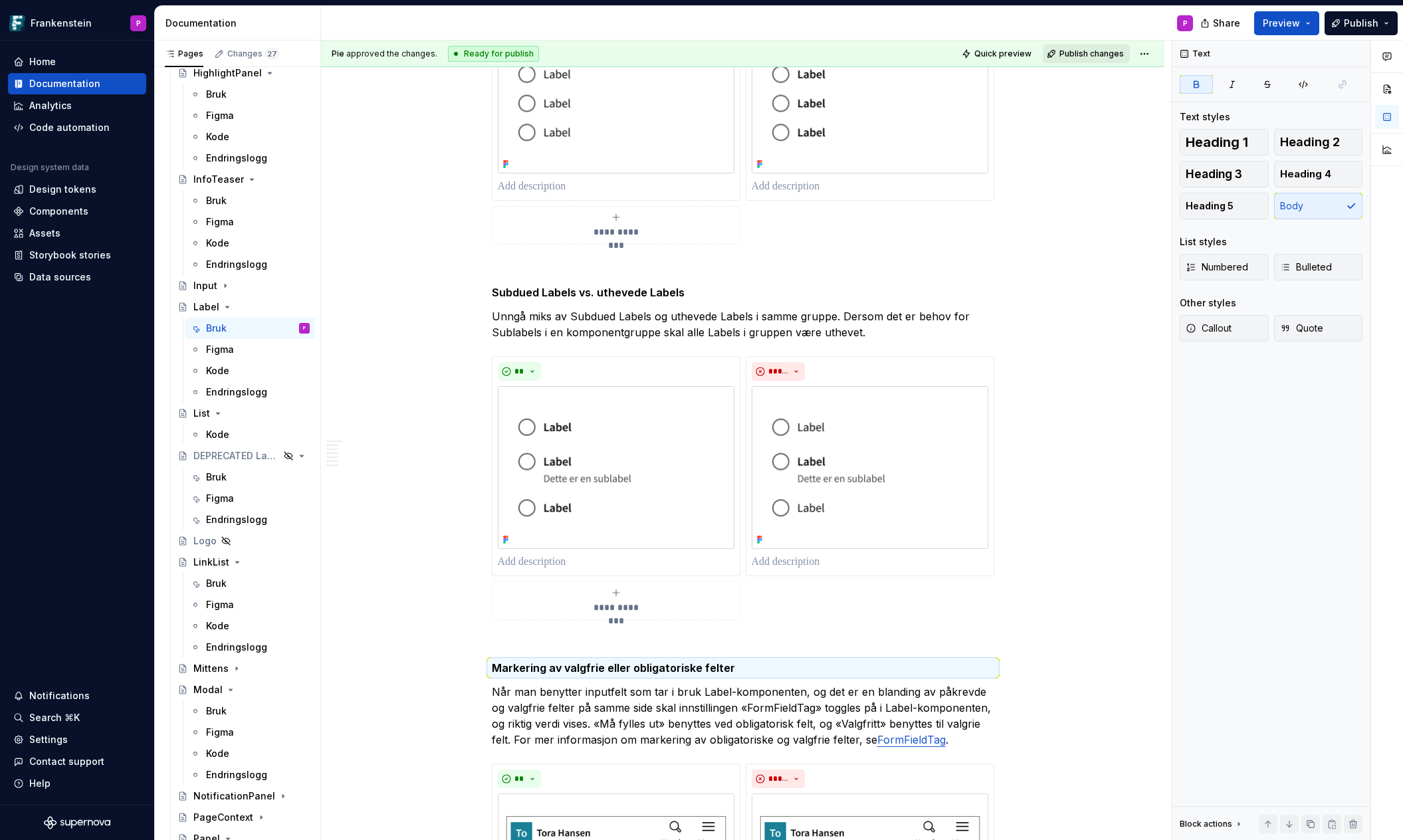
click at [1088, 53] on span "Publish changes" at bounding box center [1091, 53] width 65 height 10
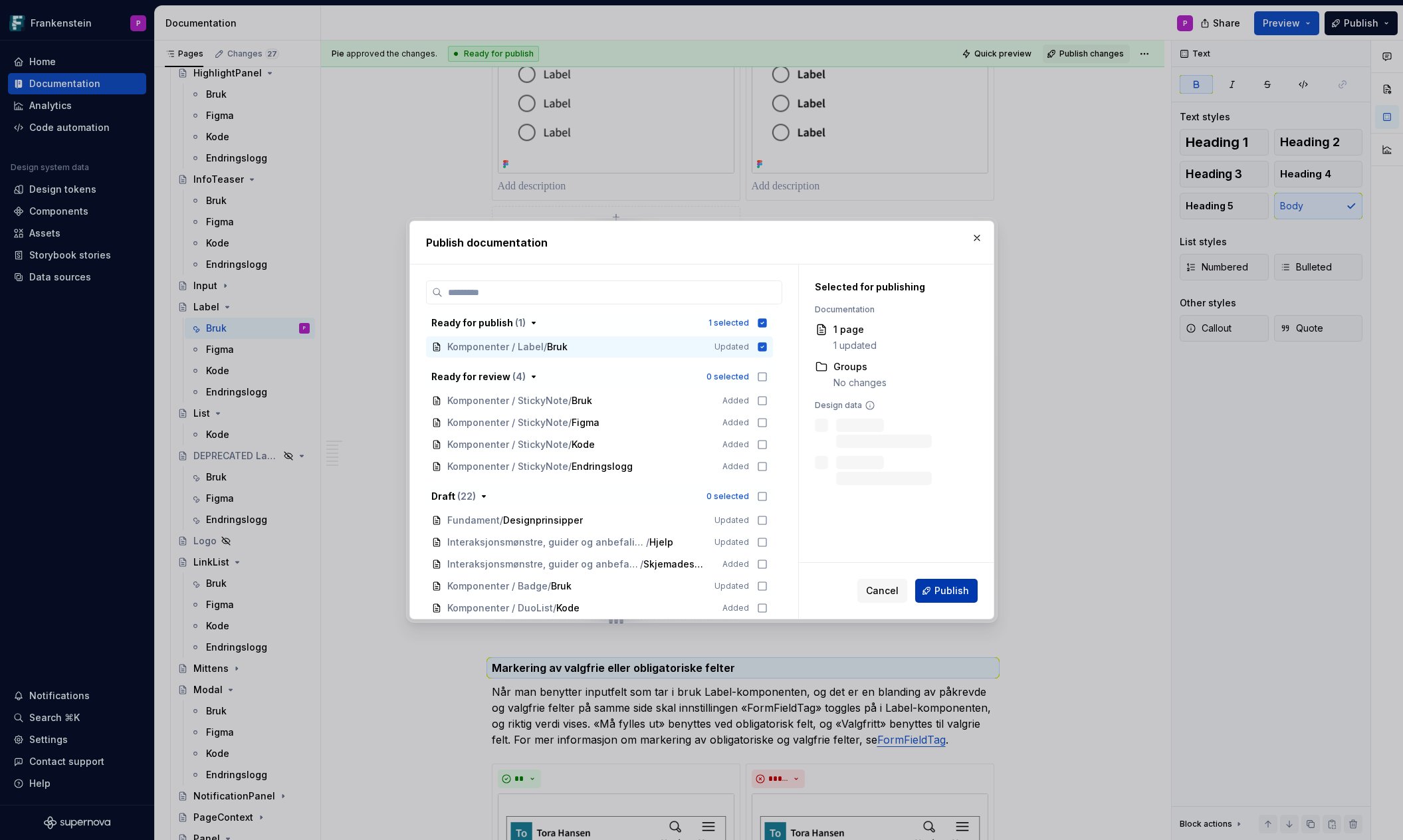
click at [957, 588] on span "Publish" at bounding box center [951, 590] width 34 height 13
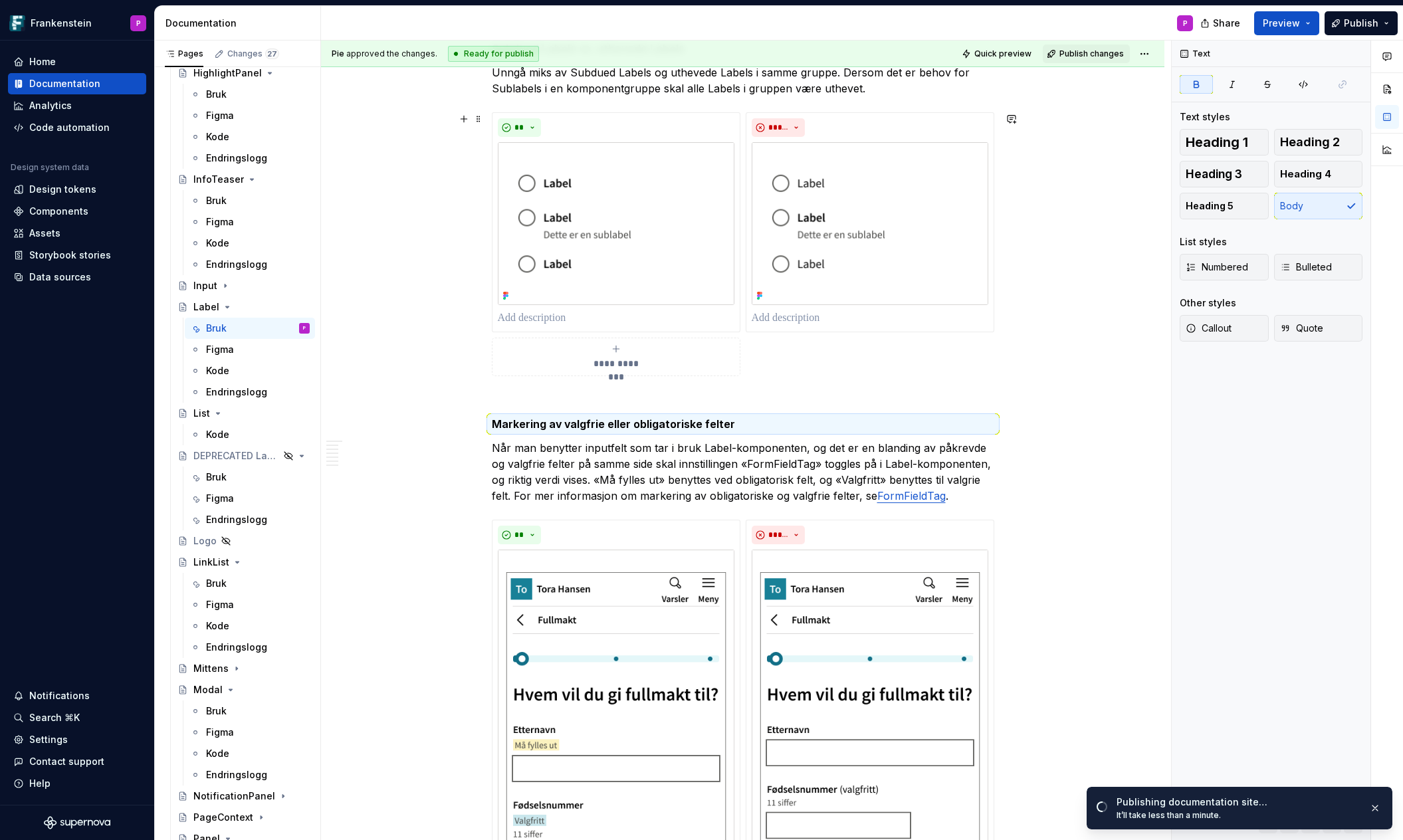
scroll to position [1535, 0]
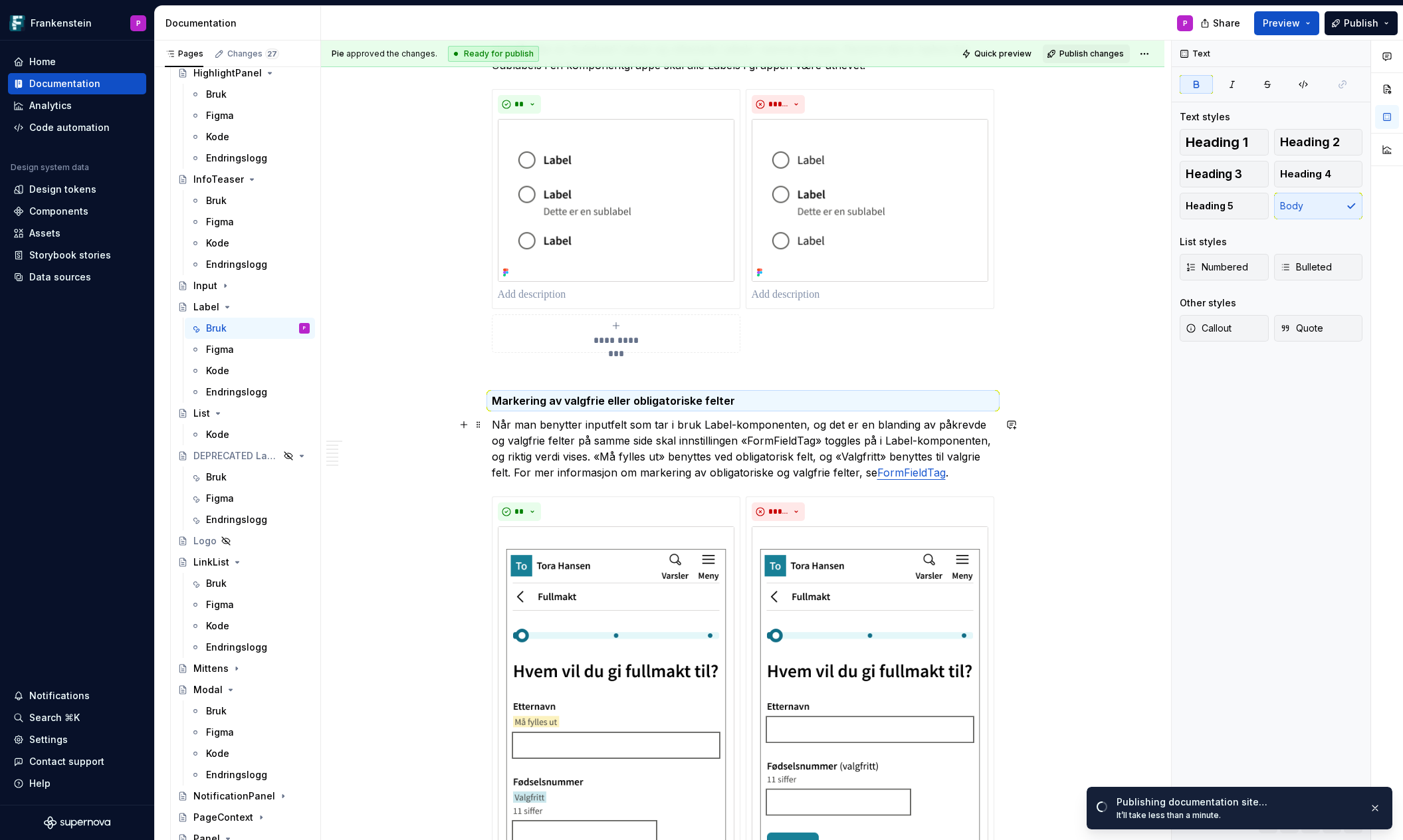
click at [853, 439] on p "Når man benytter inputfelt som tar i bruk Label-komponenten, og det er en bland…" at bounding box center [743, 448] width 503 height 64
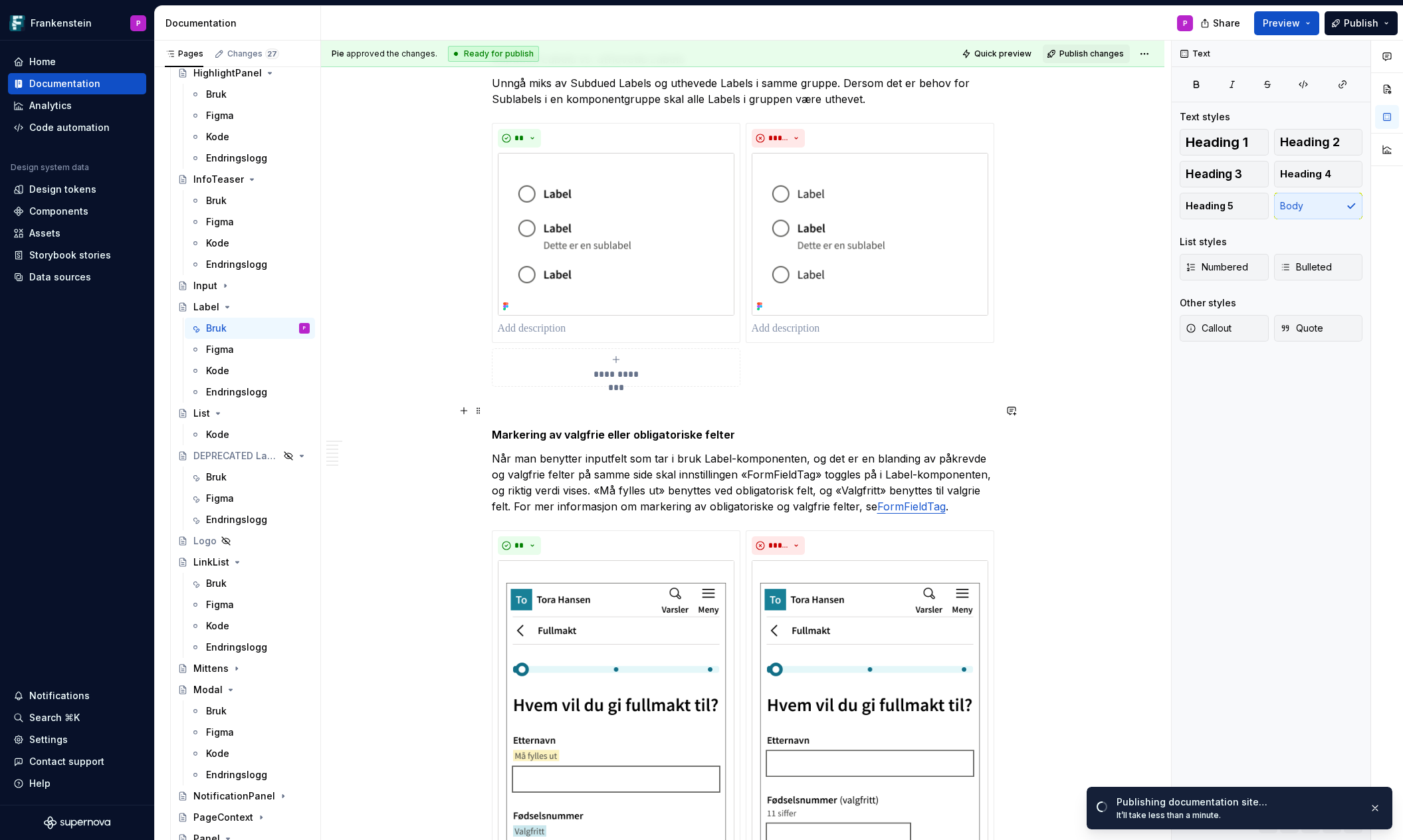
scroll to position [1496, 0]
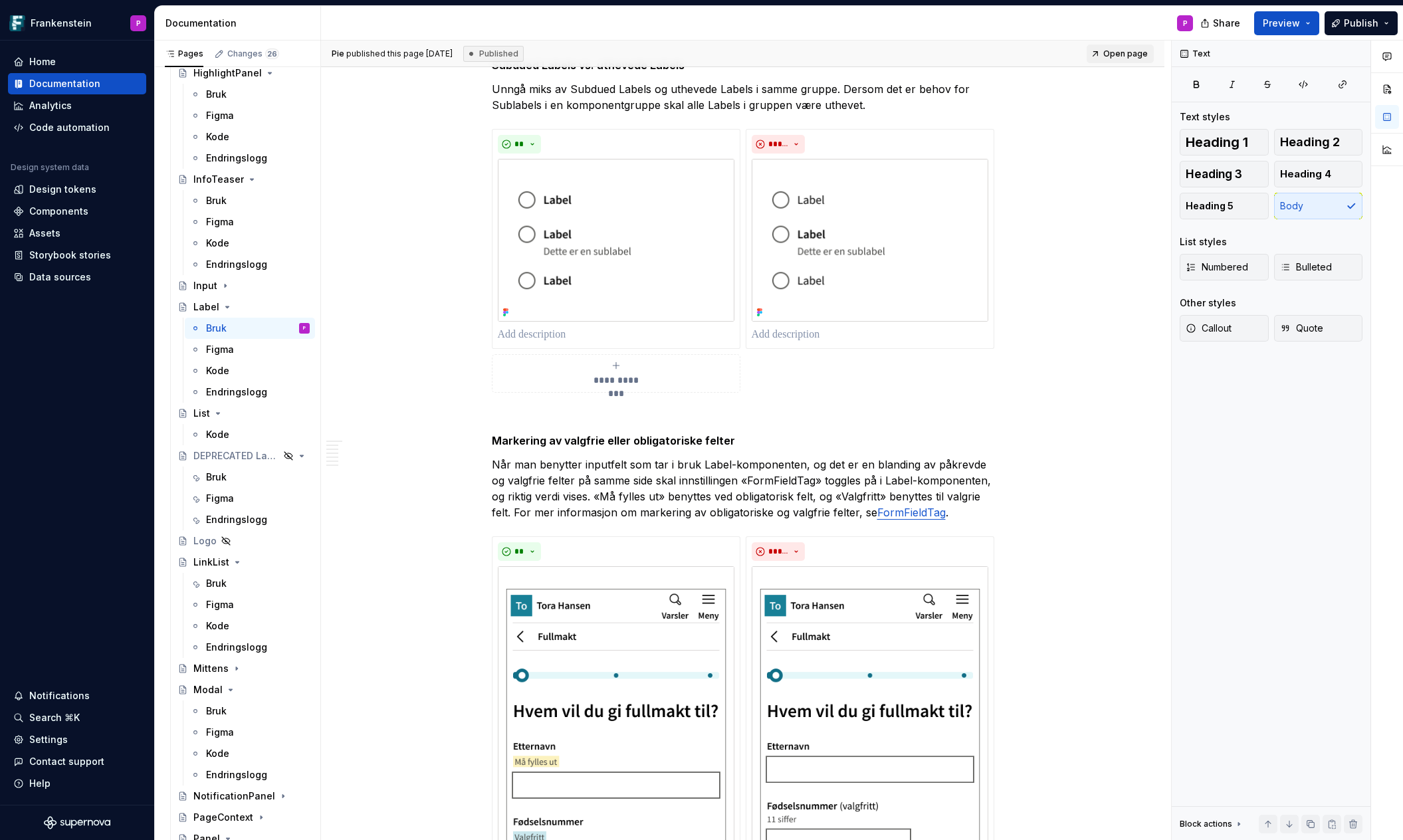
type textarea "*"
